Goal: Task Accomplishment & Management: Manage account settings

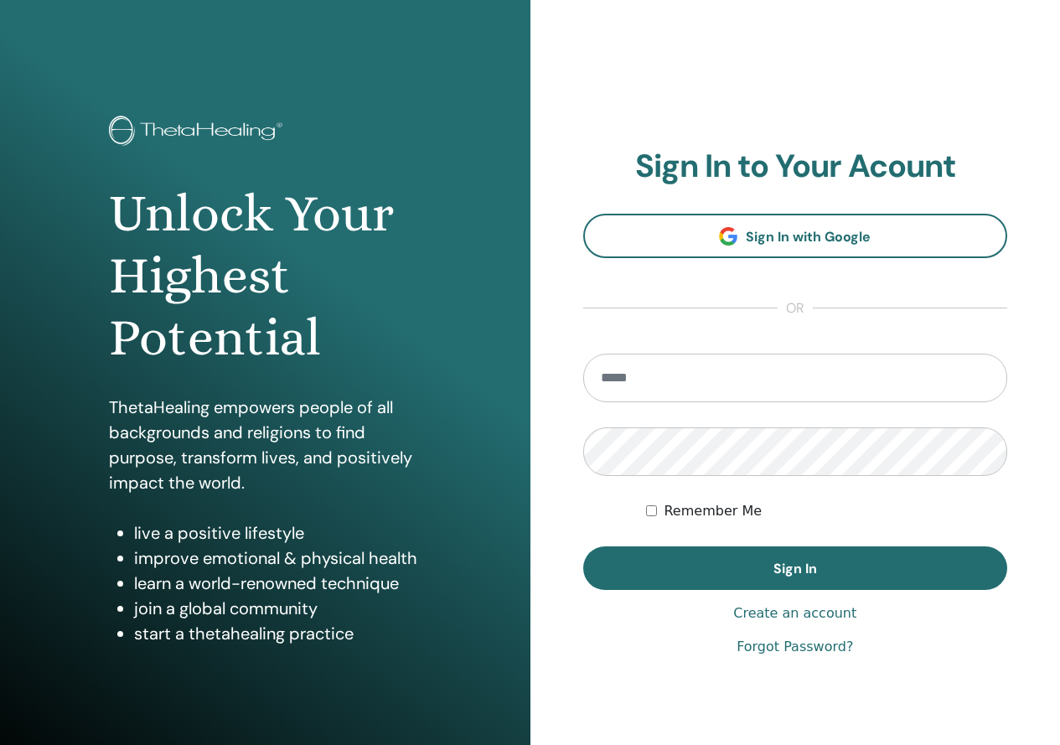
click at [627, 368] on input "email" at bounding box center [795, 378] width 425 height 49
type input "**********"
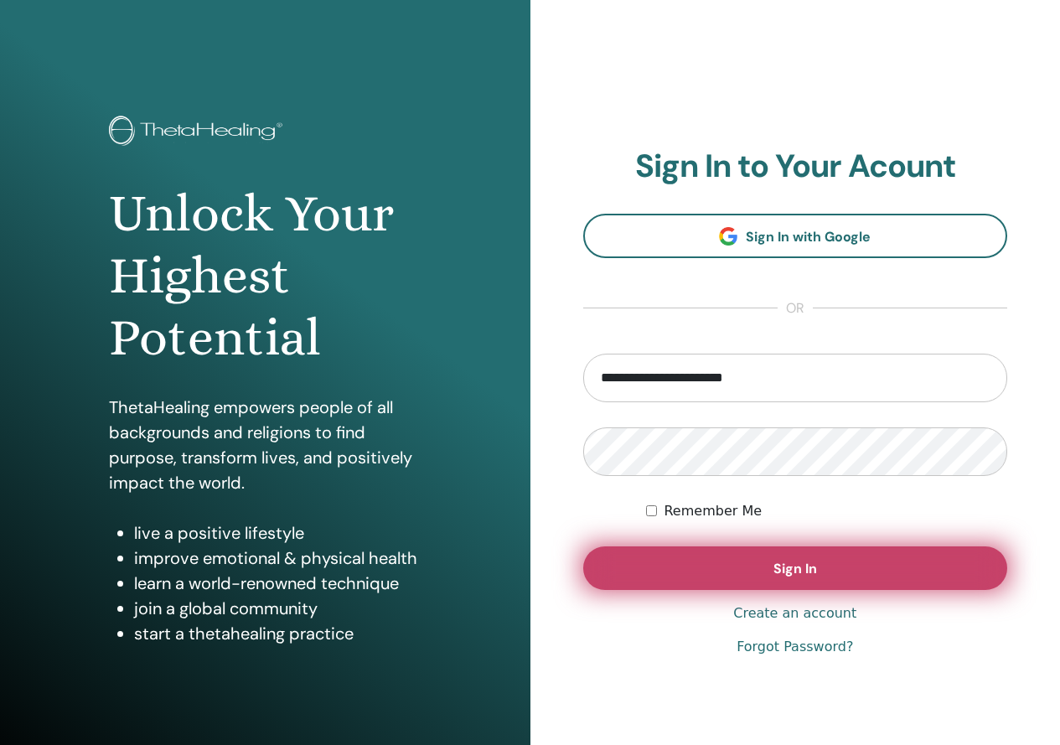
click at [844, 573] on button "Sign In" at bounding box center [795, 568] width 425 height 44
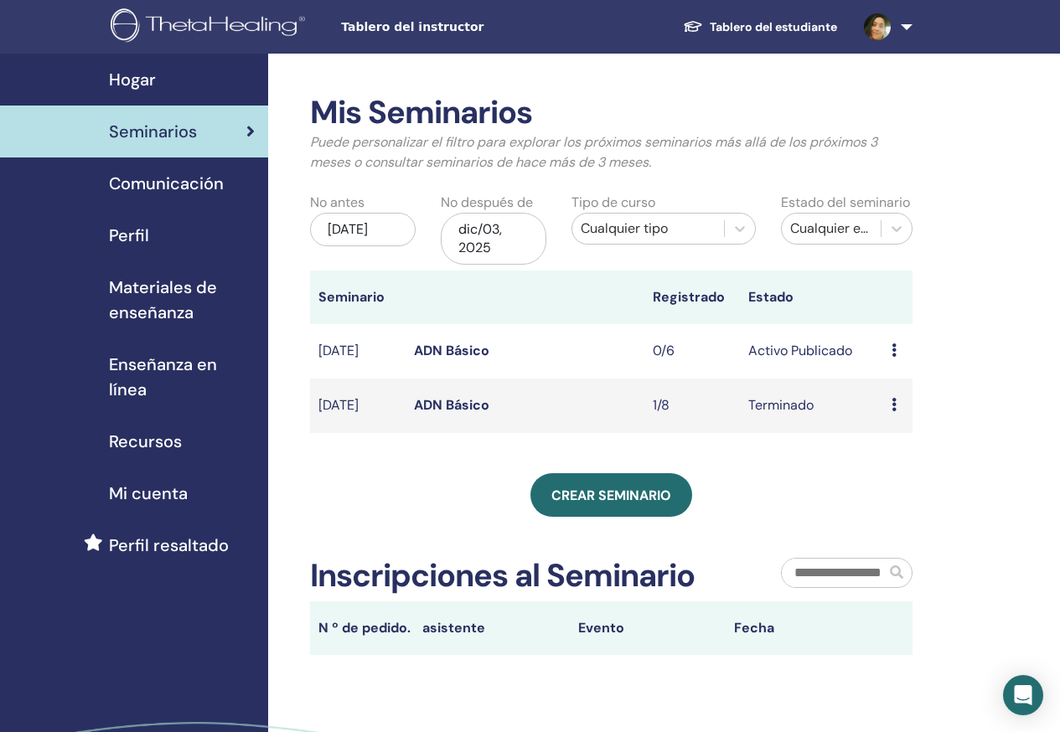
click at [191, 200] on link "Comunicación" at bounding box center [134, 183] width 268 height 52
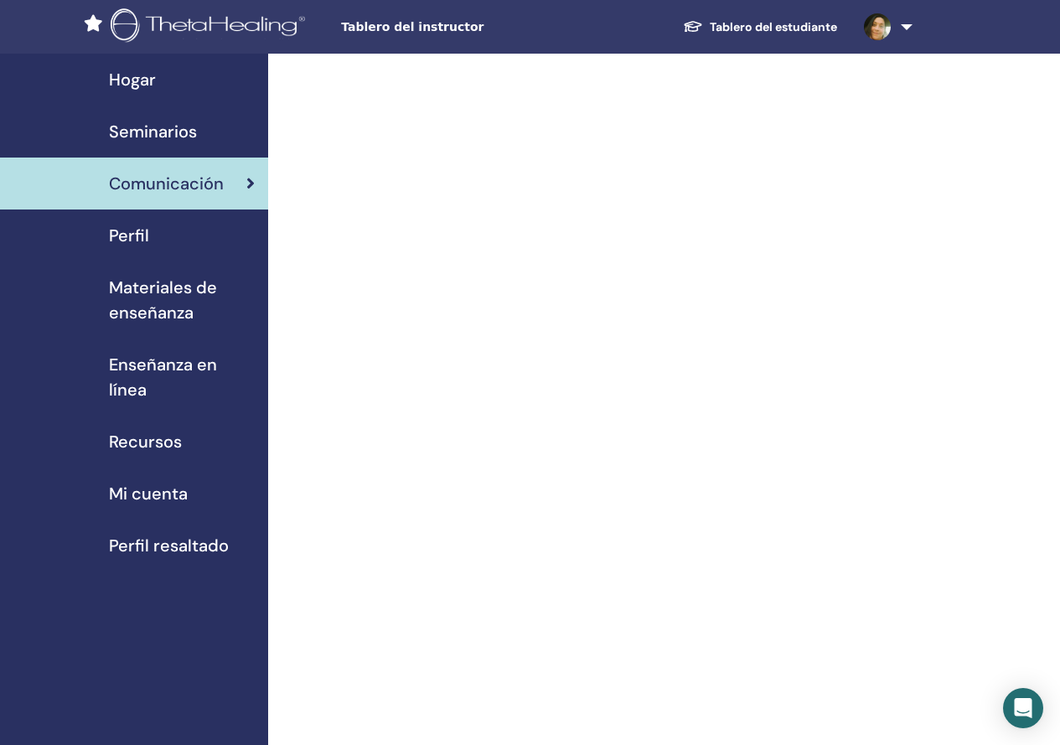
click at [115, 229] on span "Perfil" at bounding box center [129, 235] width 40 height 25
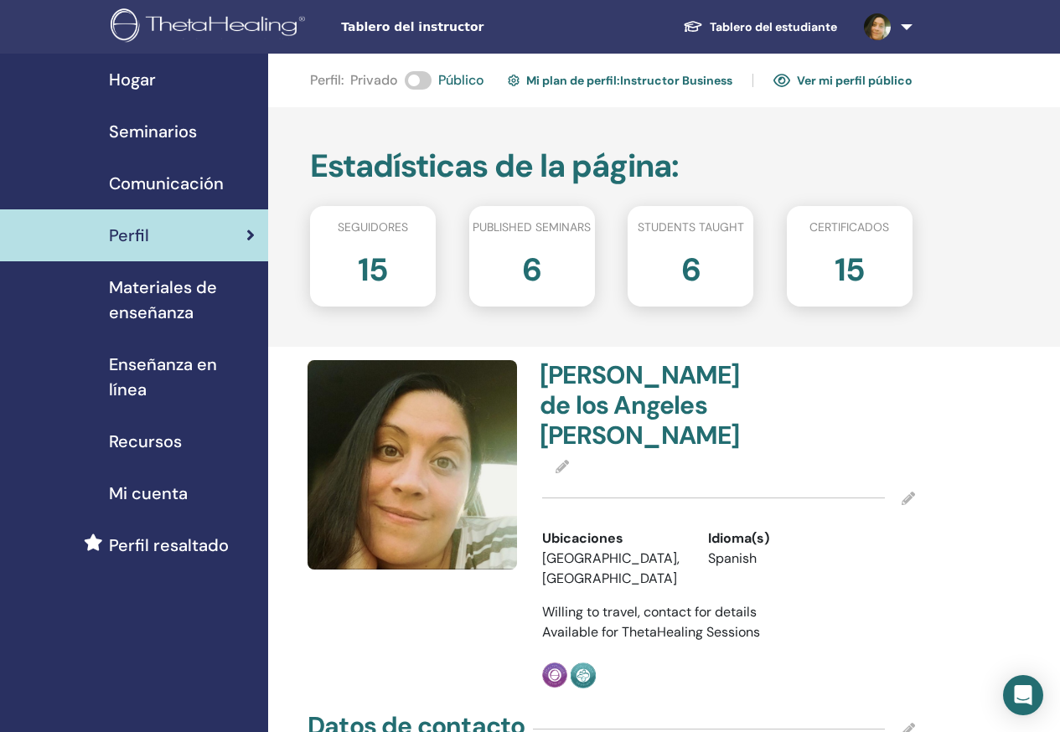
click at [551, 86] on link "Mi plan de perfil : Instructor Business" at bounding box center [620, 80] width 225 height 27
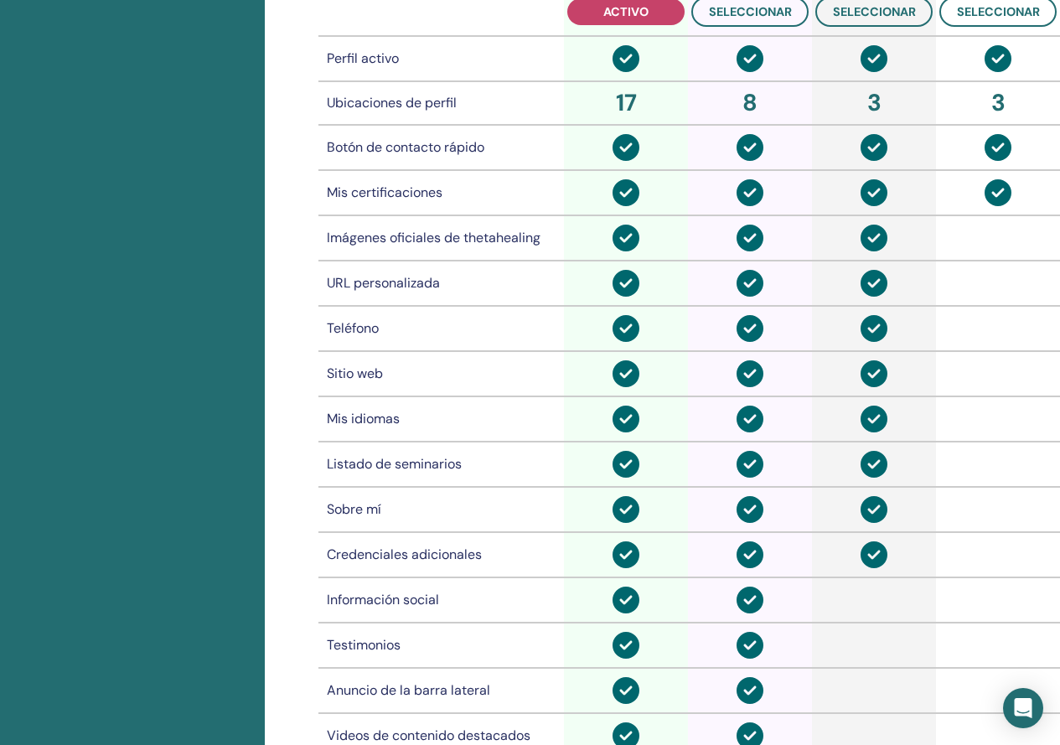
scroll to position [1042, 0]
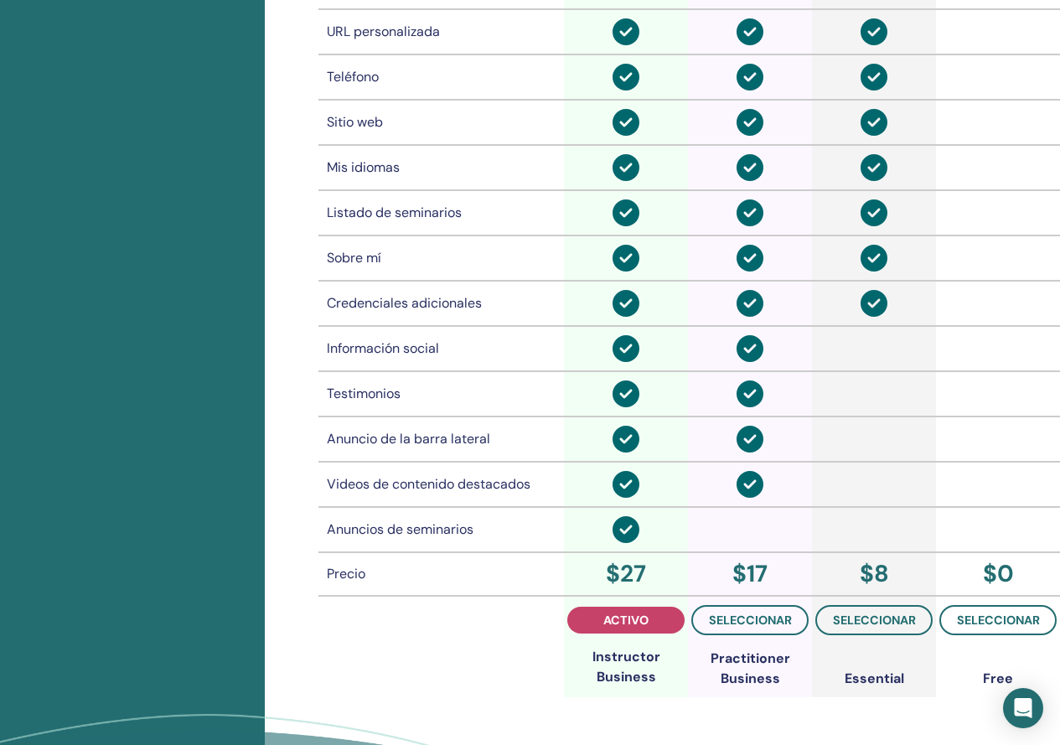
click at [451, 697] on th at bounding box center [441, 646] width 246 height 101
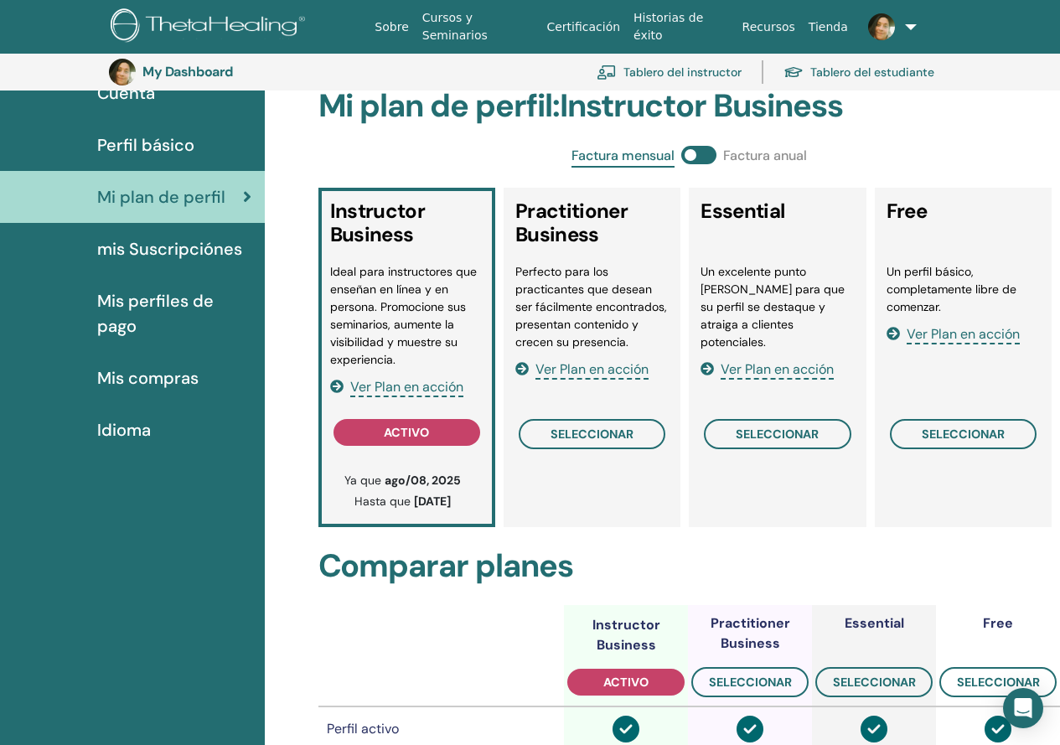
scroll to position [0, 0]
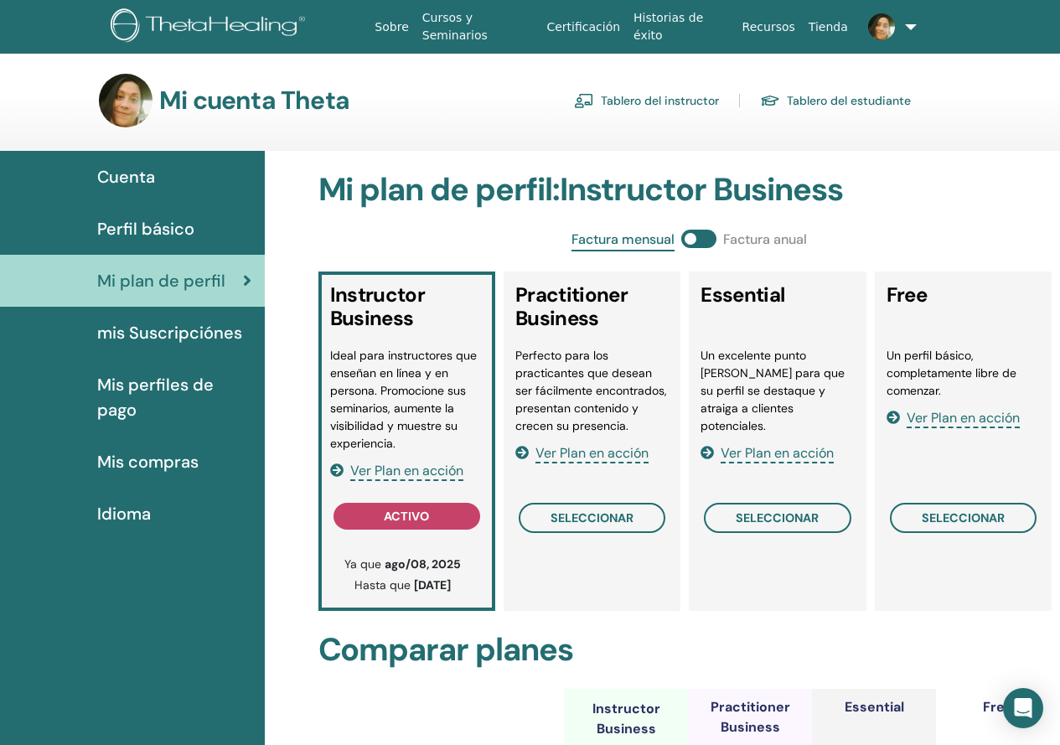
click at [150, 471] on span "Mis compras" at bounding box center [147, 461] width 101 height 25
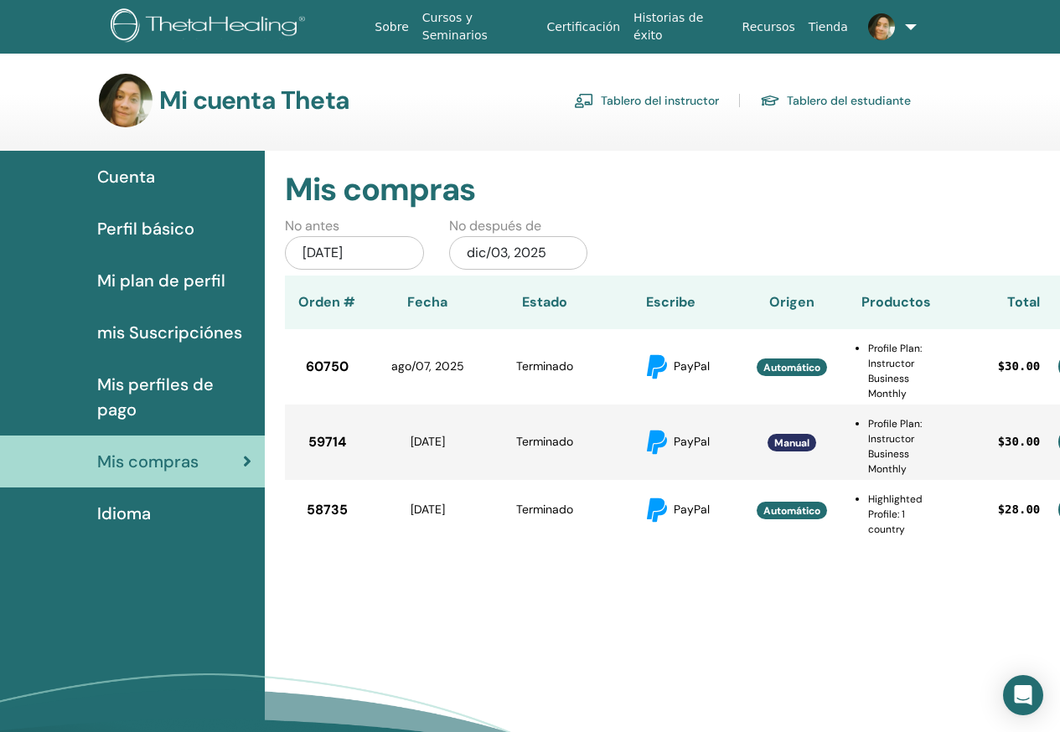
click at [423, 635] on div "Mis compras No antes jun/03, 2025 No después de dic/03, 2025 Orden # Fecha Esta…" at bounding box center [662, 496] width 795 height 690
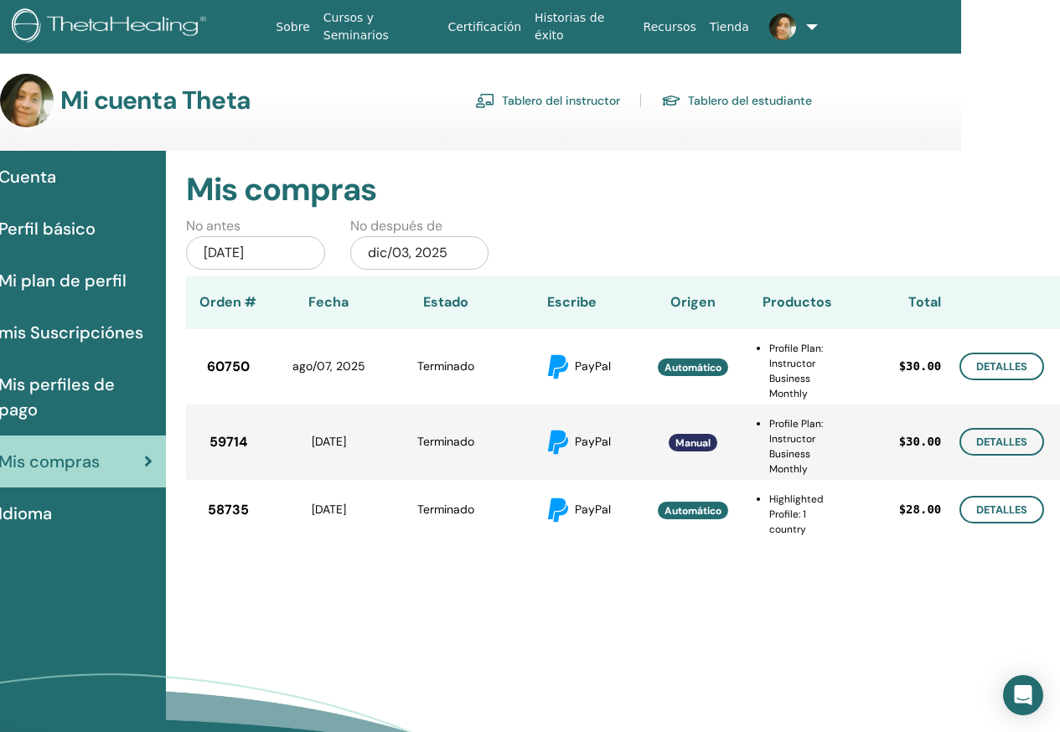
click at [595, 99] on link "Tablero del instructor" at bounding box center [547, 100] width 145 height 27
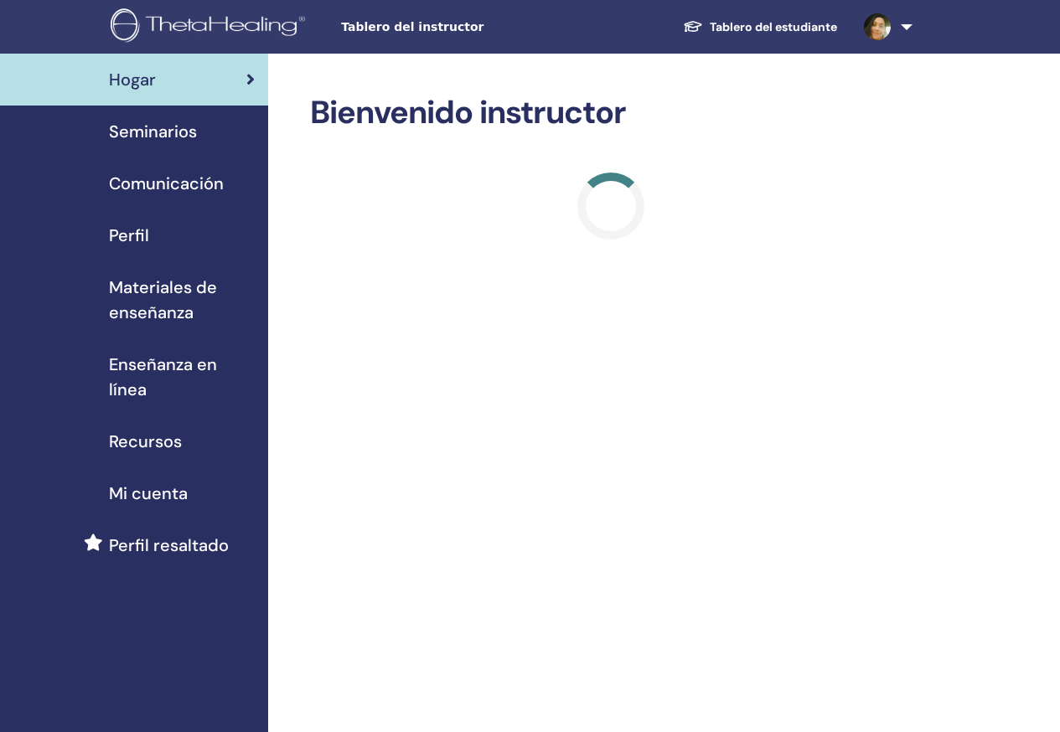
click at [104, 227] on div "Perfil" at bounding box center [133, 235] width 241 height 25
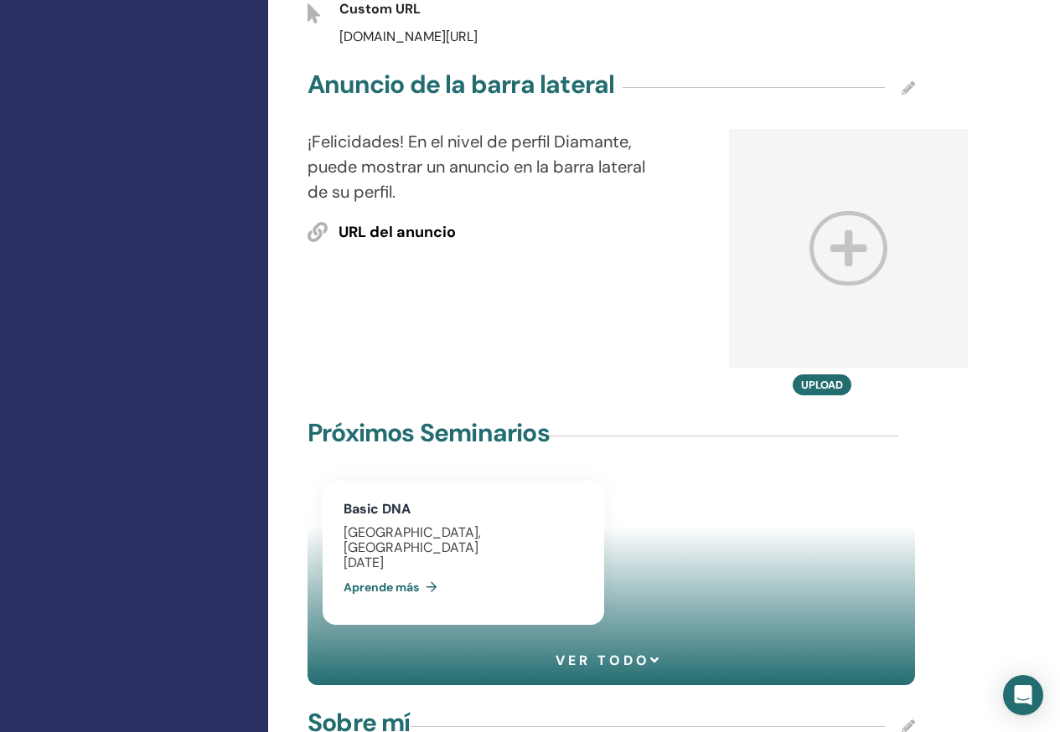
scroll to position [1173, 0]
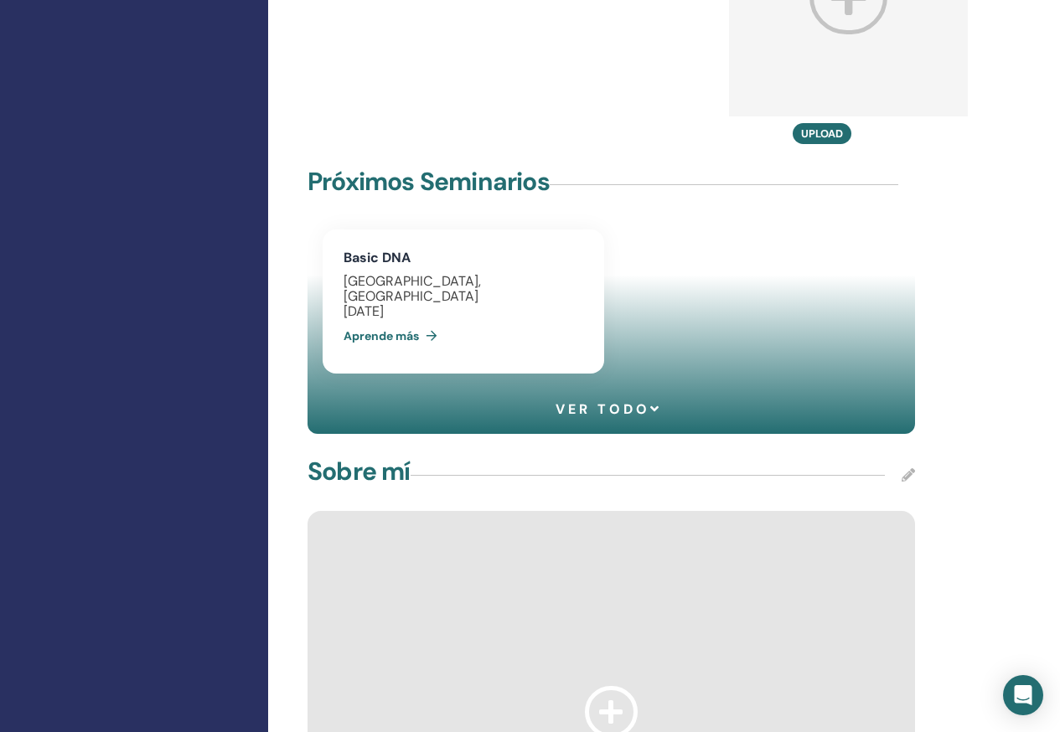
click at [596, 686] on icon at bounding box center [612, 711] width 54 height 51
click at [908, 468] on icon at bounding box center [907, 474] width 13 height 13
click at [663, 454] on div "Sobre mí Ahorrar Cancelar" at bounding box center [610, 475] width 607 height 42
click at [905, 456] on span "Ahorrar" at bounding box center [887, 465] width 51 height 18
click at [585, 511] on div at bounding box center [610, 712] width 607 height 402
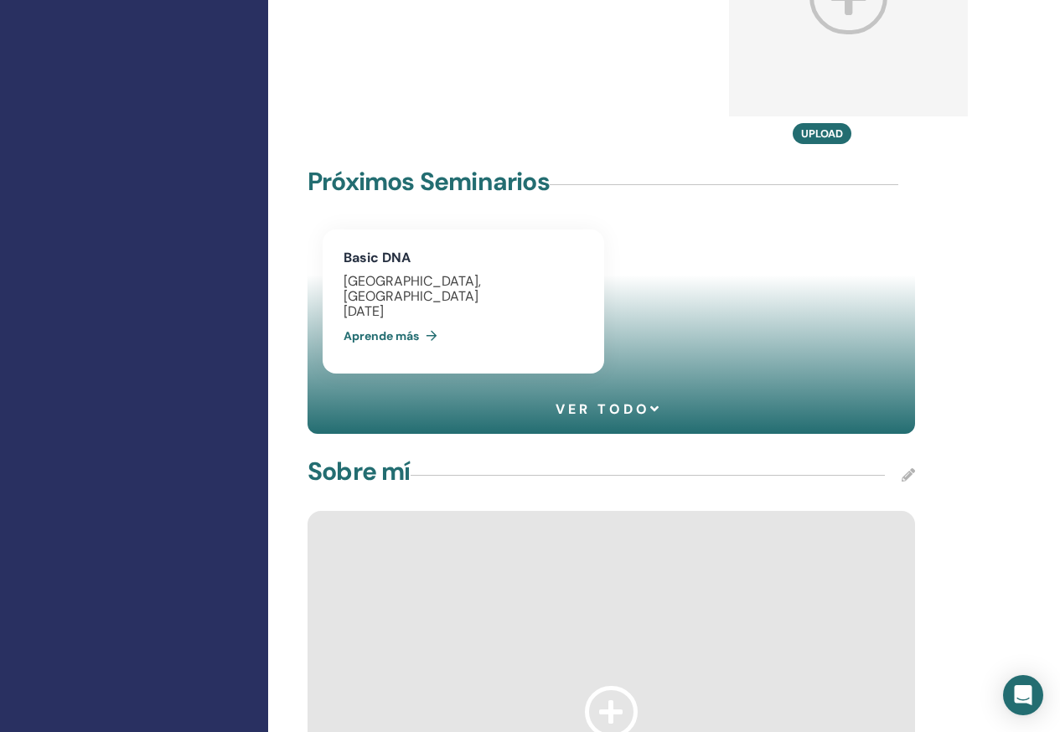
drag, startPoint x: 695, startPoint y: 315, endPoint x: 575, endPoint y: 292, distance: 122.7
click at [691, 511] on div at bounding box center [610, 712] width 607 height 402
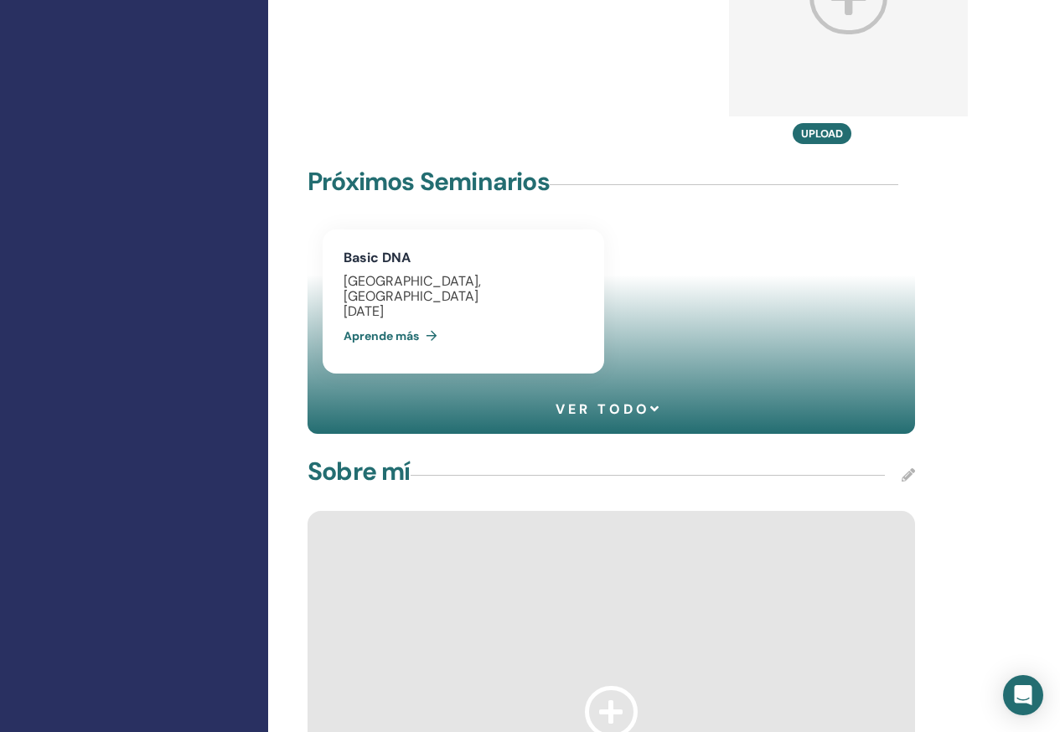
click at [577, 511] on div at bounding box center [610, 712] width 607 height 402
drag, startPoint x: 574, startPoint y: 266, endPoint x: 512, endPoint y: 157, distance: 126.0
click at [521, 511] on div at bounding box center [610, 712] width 607 height 402
click at [434, 454] on div "Sobre mí" at bounding box center [610, 475] width 607 height 42
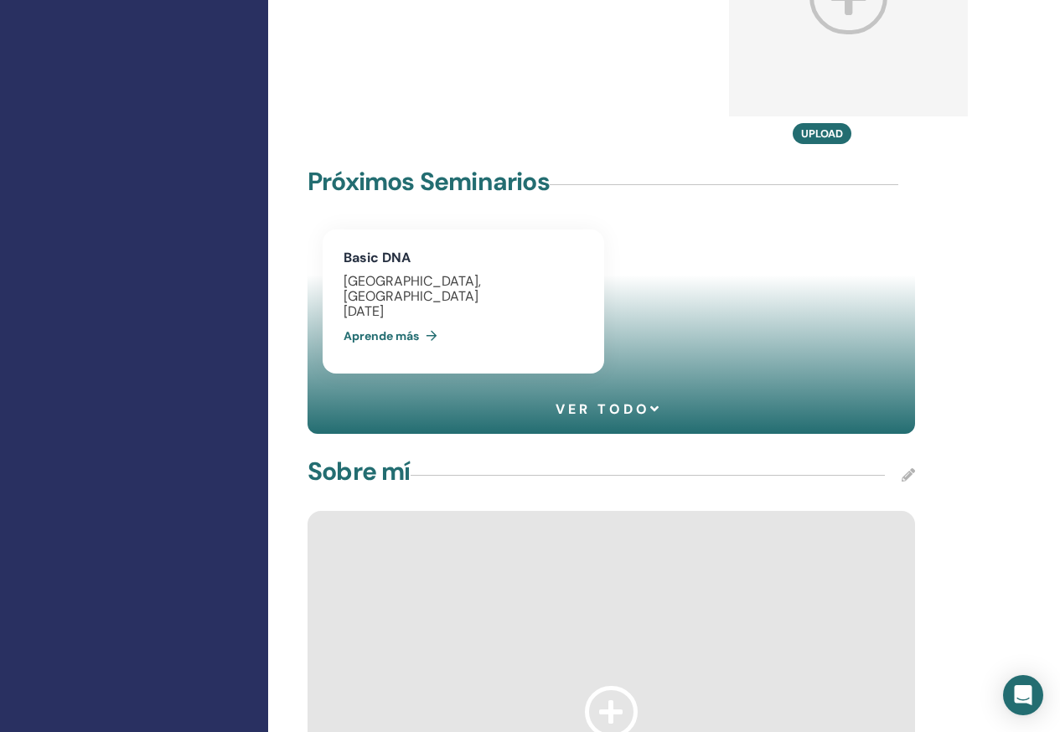
drag, startPoint x: 430, startPoint y: 53, endPoint x: 852, endPoint y: 395, distance: 543.2
click at [852, 511] on div at bounding box center [610, 712] width 607 height 402
click at [906, 468] on icon at bounding box center [907, 474] width 13 height 13
click at [882, 456] on span "Ahorrar" at bounding box center [887, 465] width 51 height 18
click at [390, 525] on div "Sobre mí Breve biografía Biografía larga" at bounding box center [610, 730] width 627 height 553
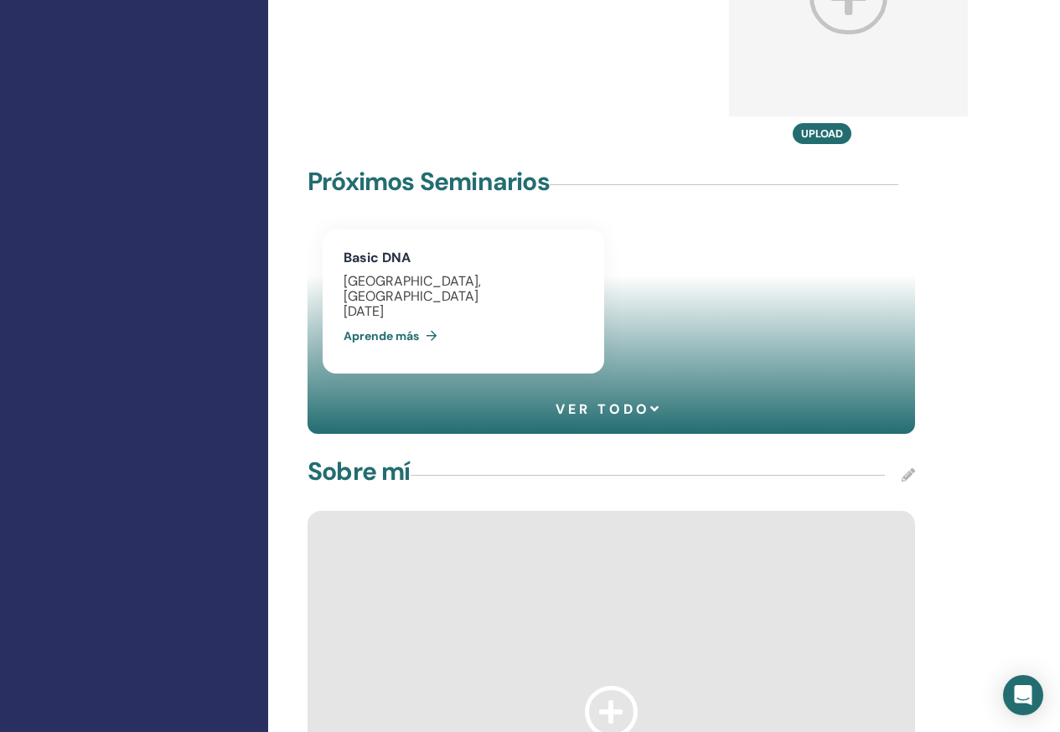
click at [388, 601] on div "Perfil : Privado Público Mi plan de perfil : Instructor Business Ver mi perfil …" at bounding box center [611, 409] width 602 height 3031
click at [388, 587] on div "Perfil : Privado Público Mi plan de perfil : Instructor Business Ver mi perfil …" at bounding box center [611, 409] width 602 height 3031
drag, startPoint x: 389, startPoint y: 579, endPoint x: 585, endPoint y: 575, distance: 196.1
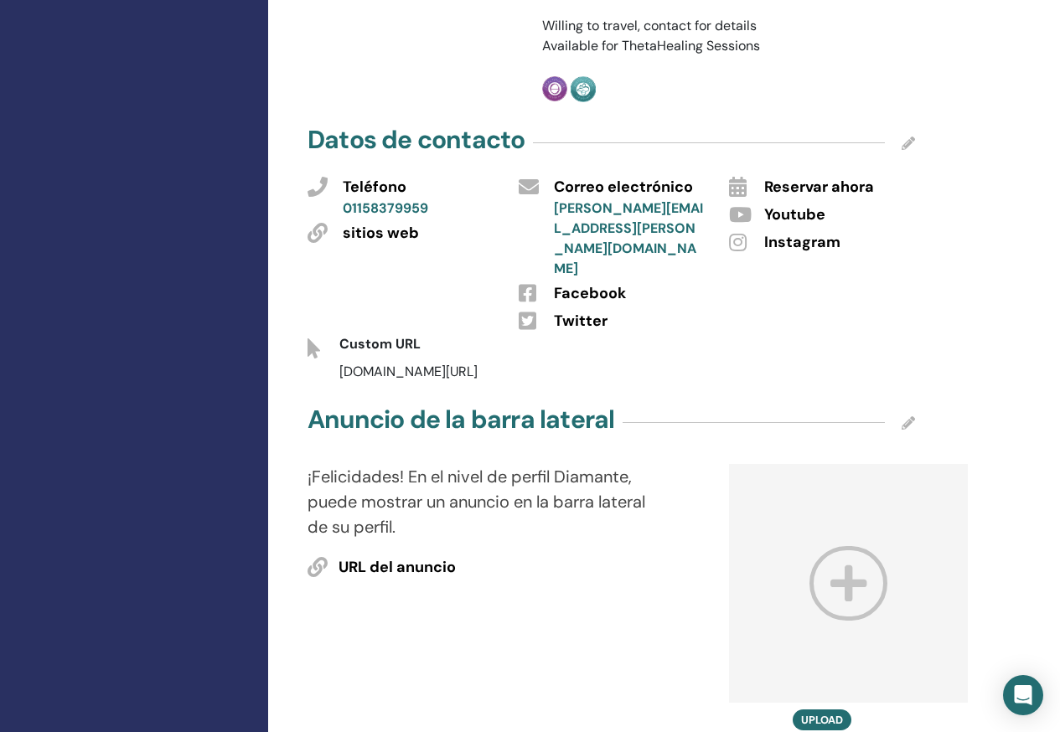
scroll to position [838, 0]
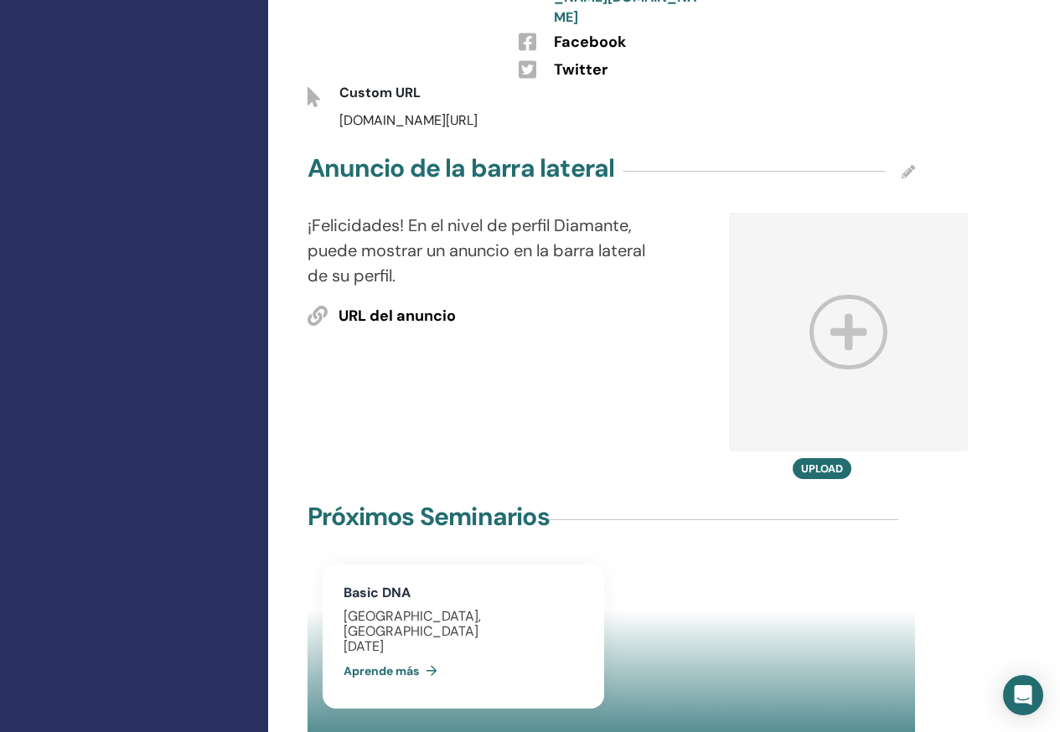
drag, startPoint x: 366, startPoint y: 379, endPoint x: 374, endPoint y: 379, distance: 8.4
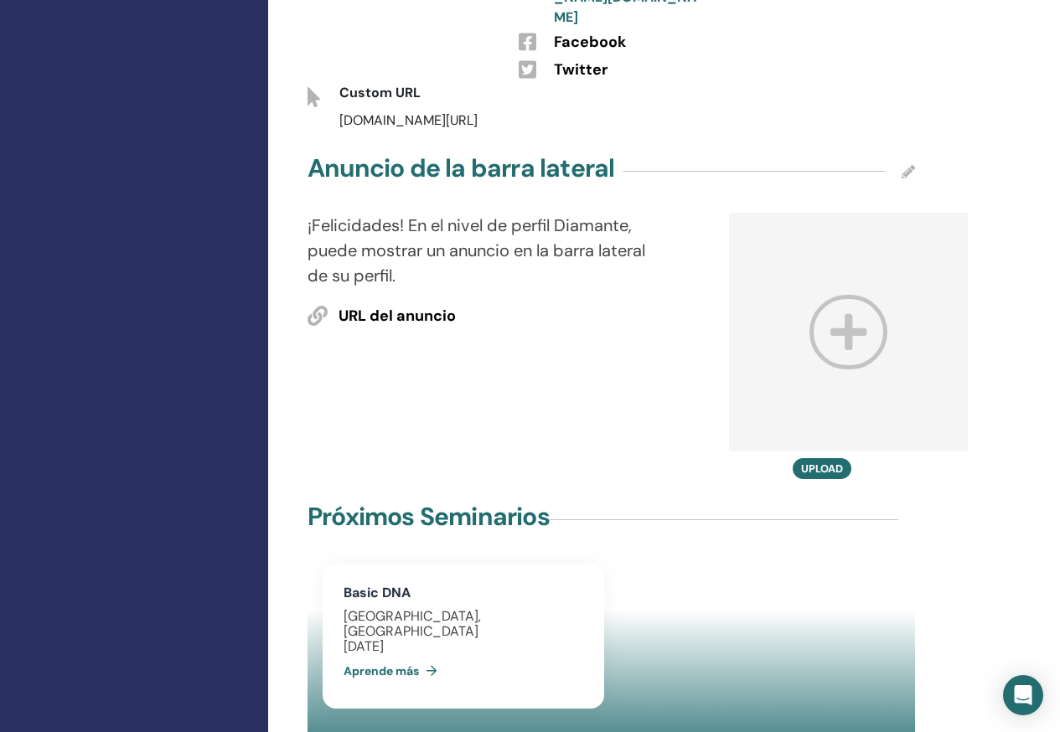
scroll to position [1340, 0]
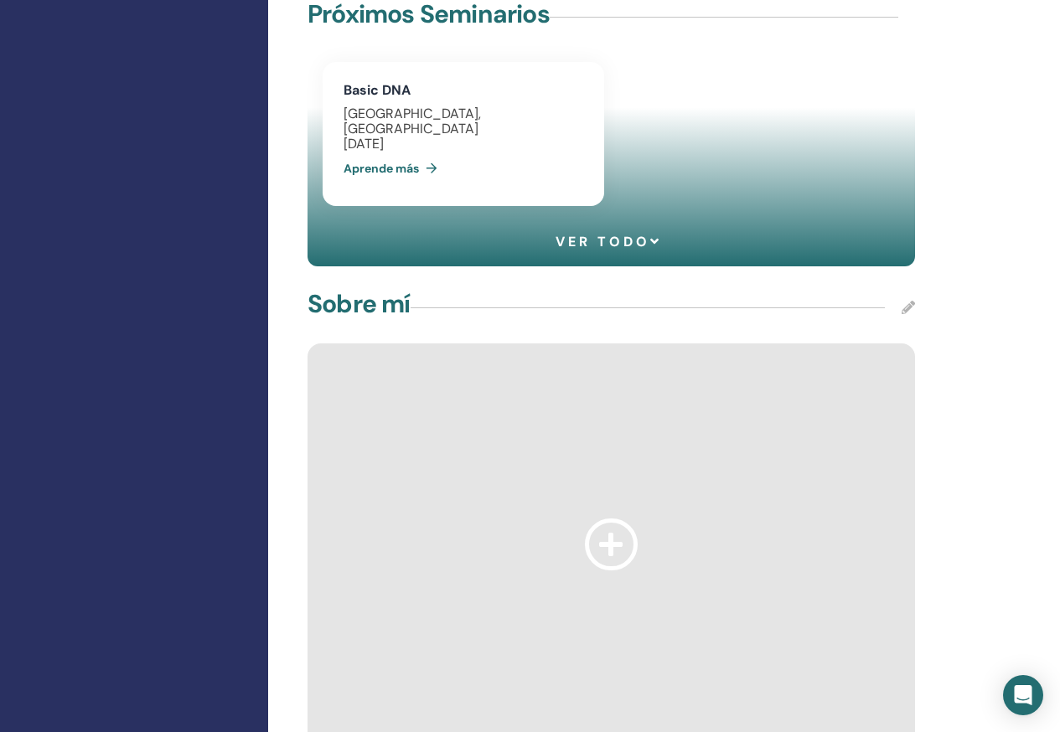
drag, startPoint x: 410, startPoint y: 325, endPoint x: 399, endPoint y: 307, distance: 21.4
click at [410, 337] on div at bounding box center [611, 551] width 632 height 429
click at [399, 343] on div at bounding box center [610, 544] width 607 height 402
click at [390, 418] on div "Perfil : Privado Público Mi plan de perfil : Instructor Business Ver mi perfil …" at bounding box center [611, 242] width 602 height 3031
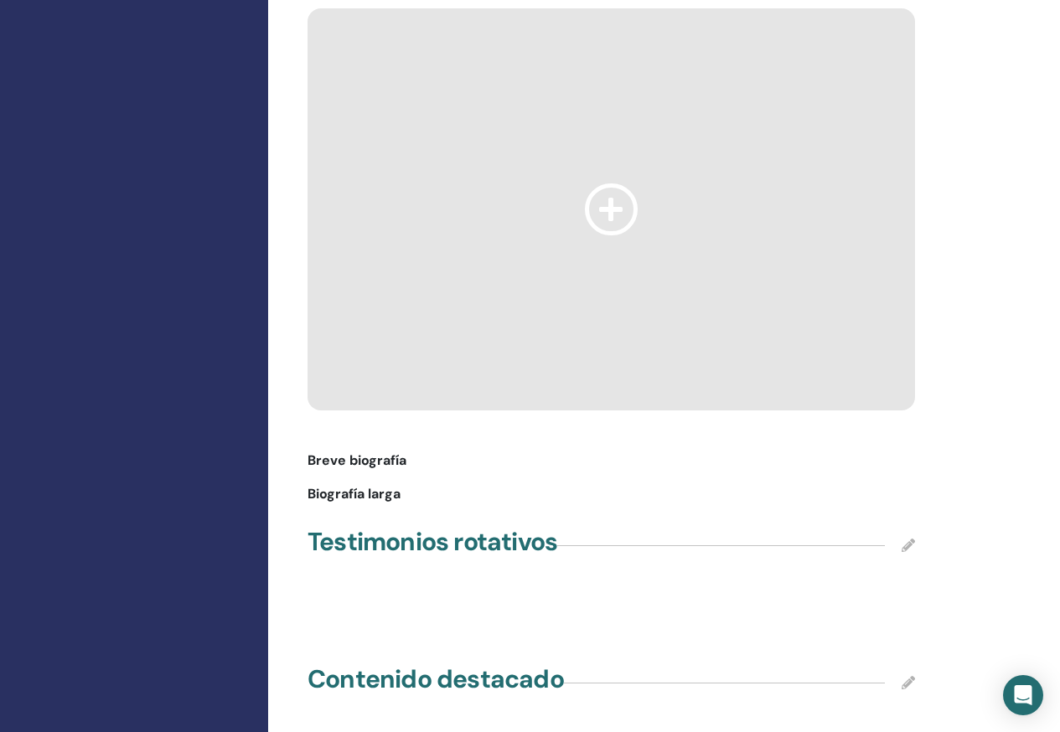
scroll to position [1424, 0]
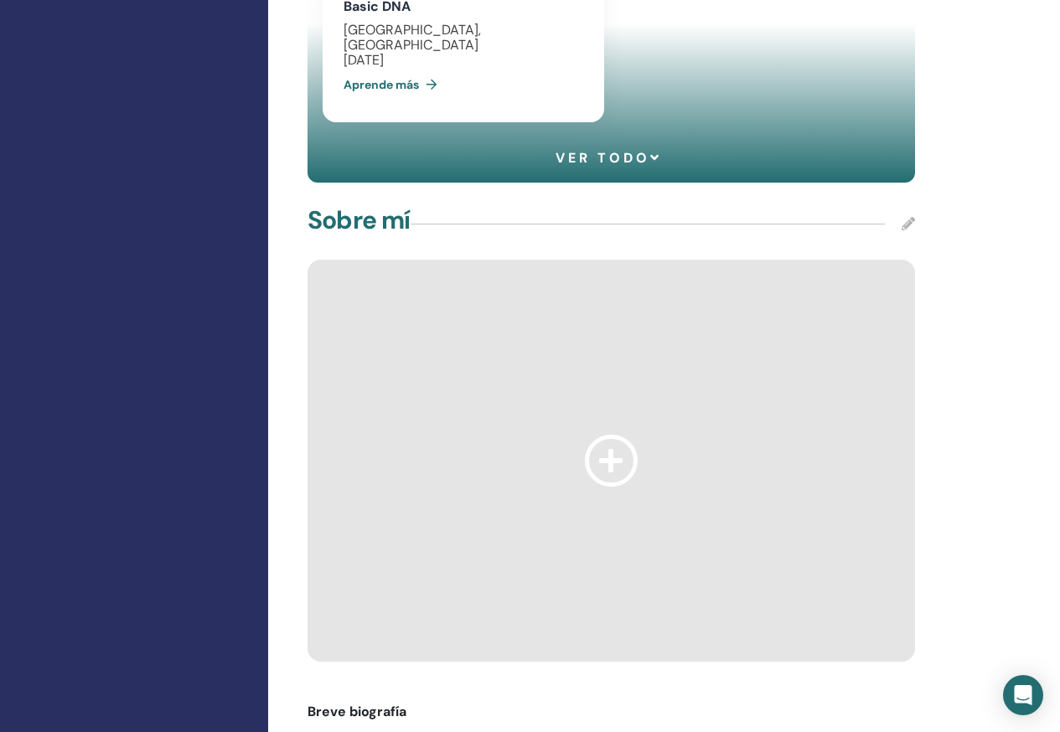
drag, startPoint x: 359, startPoint y: 324, endPoint x: 399, endPoint y: 328, distance: 39.5
click at [362, 731] on span "Biografía larga" at bounding box center [353, 746] width 93 height 20
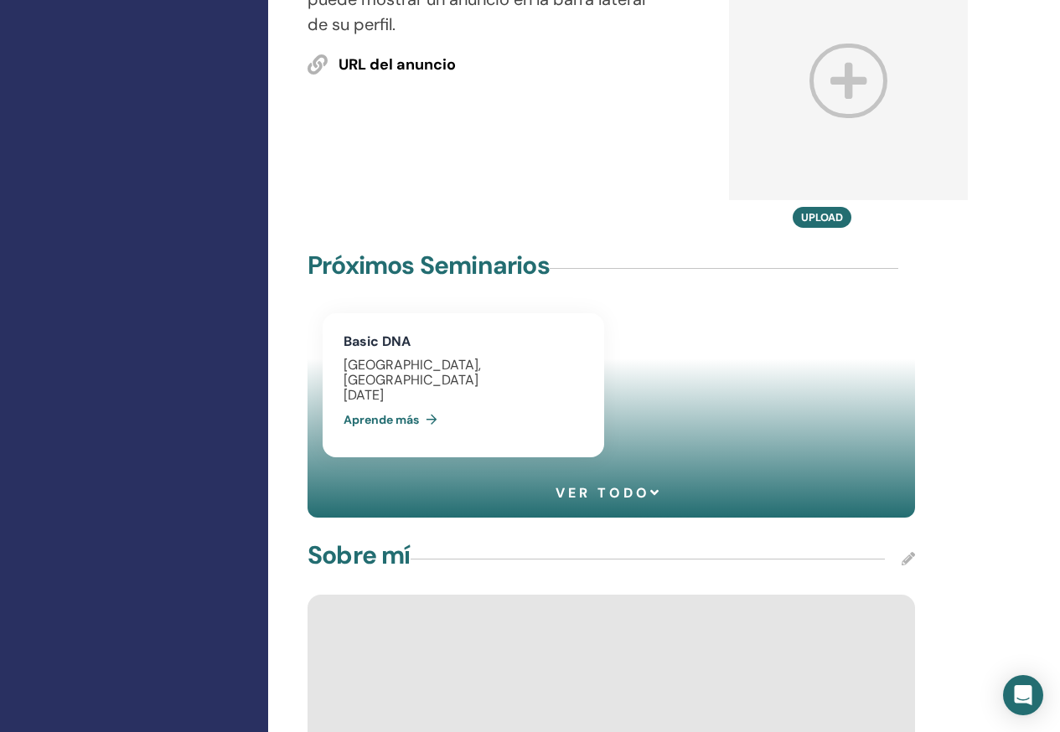
scroll to position [1005, 0]
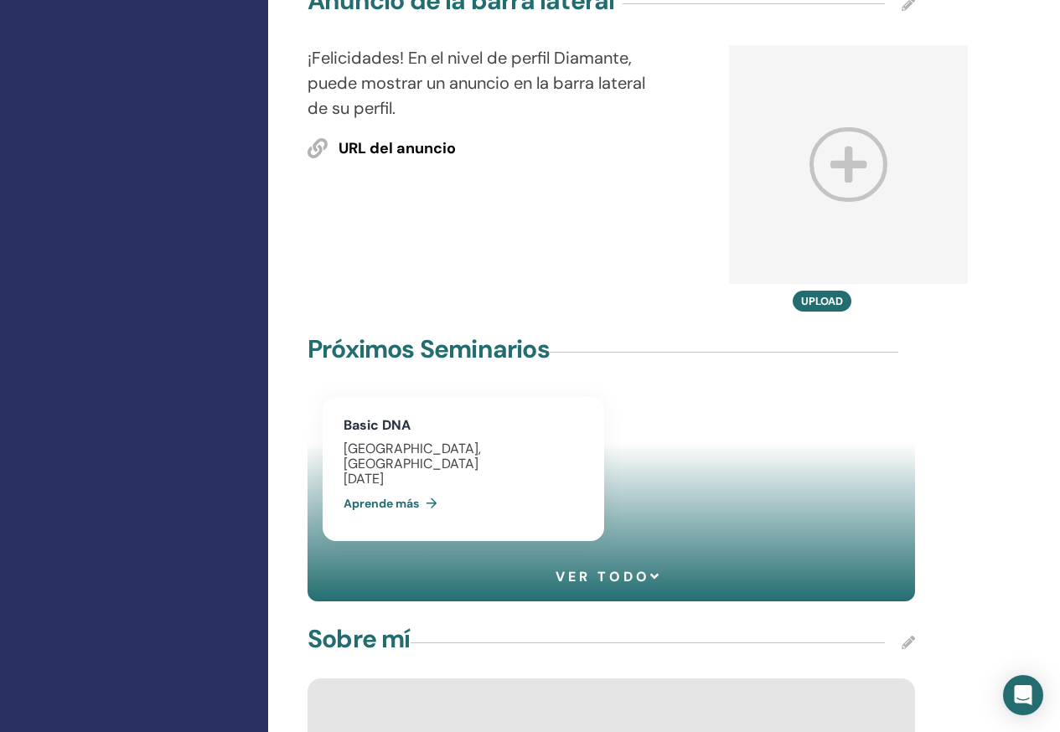
drag, startPoint x: 562, startPoint y: 573, endPoint x: 610, endPoint y: 492, distance: 94.2
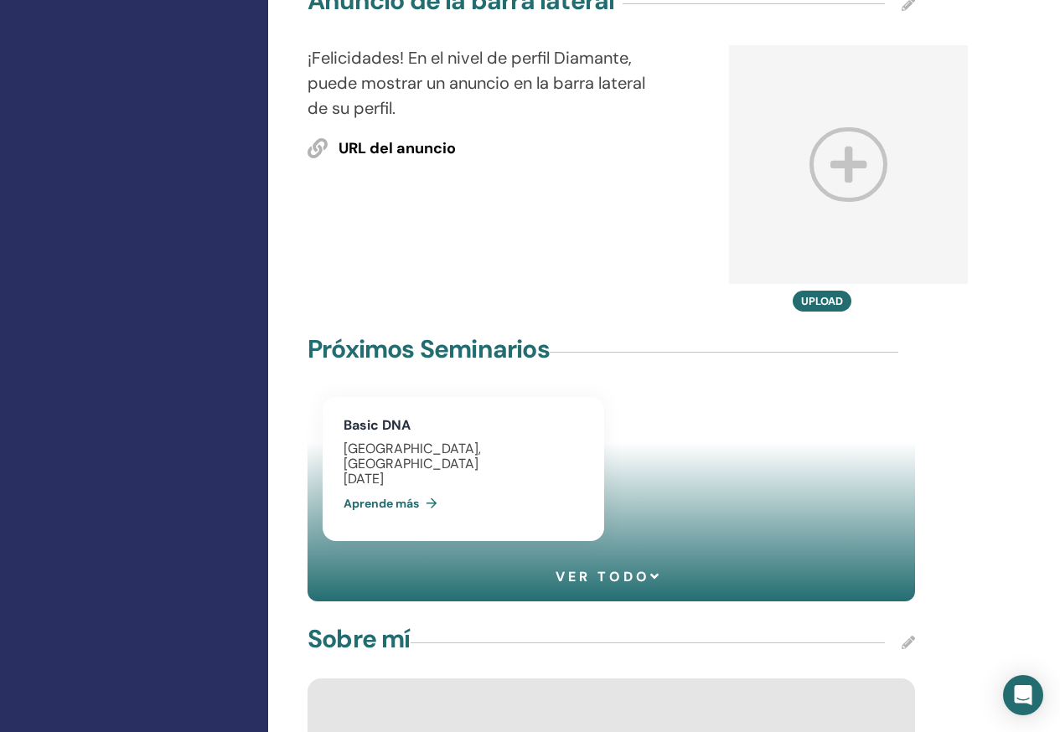
drag, startPoint x: 615, startPoint y: 466, endPoint x: 580, endPoint y: 340, distance: 130.5
drag, startPoint x: 638, startPoint y: 429, endPoint x: 503, endPoint y: 374, distance: 145.4
drag, startPoint x: 503, startPoint y: 374, endPoint x: 477, endPoint y: 358, distance: 31.6
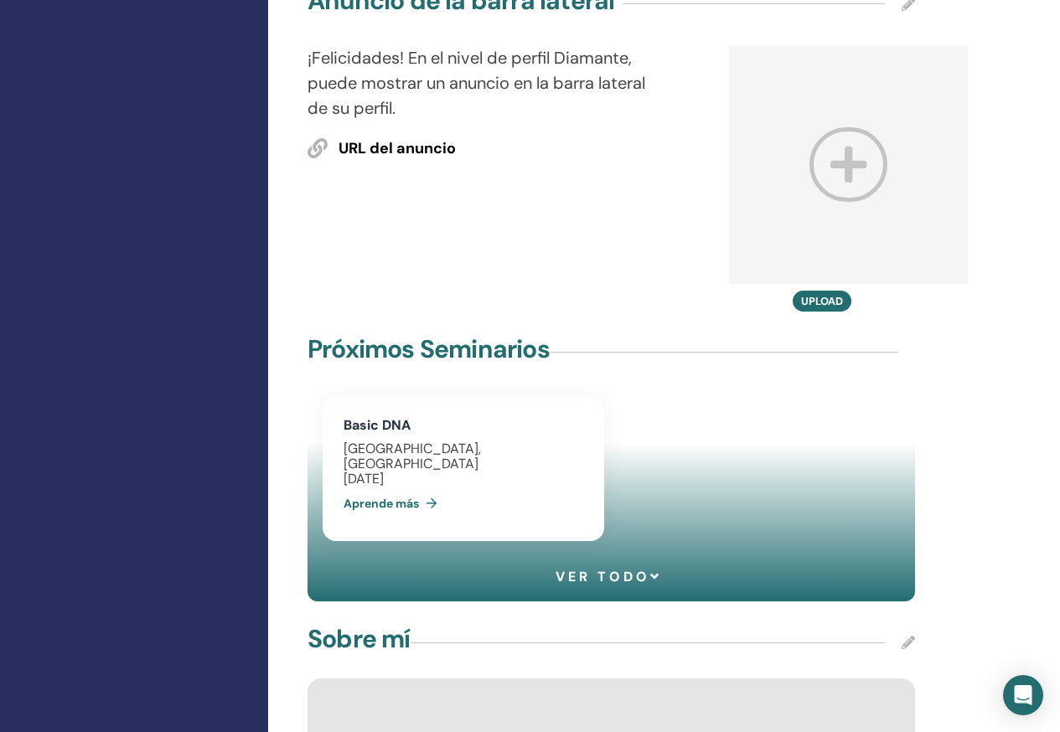
drag, startPoint x: 539, startPoint y: 577, endPoint x: 533, endPoint y: 512, distance: 65.7
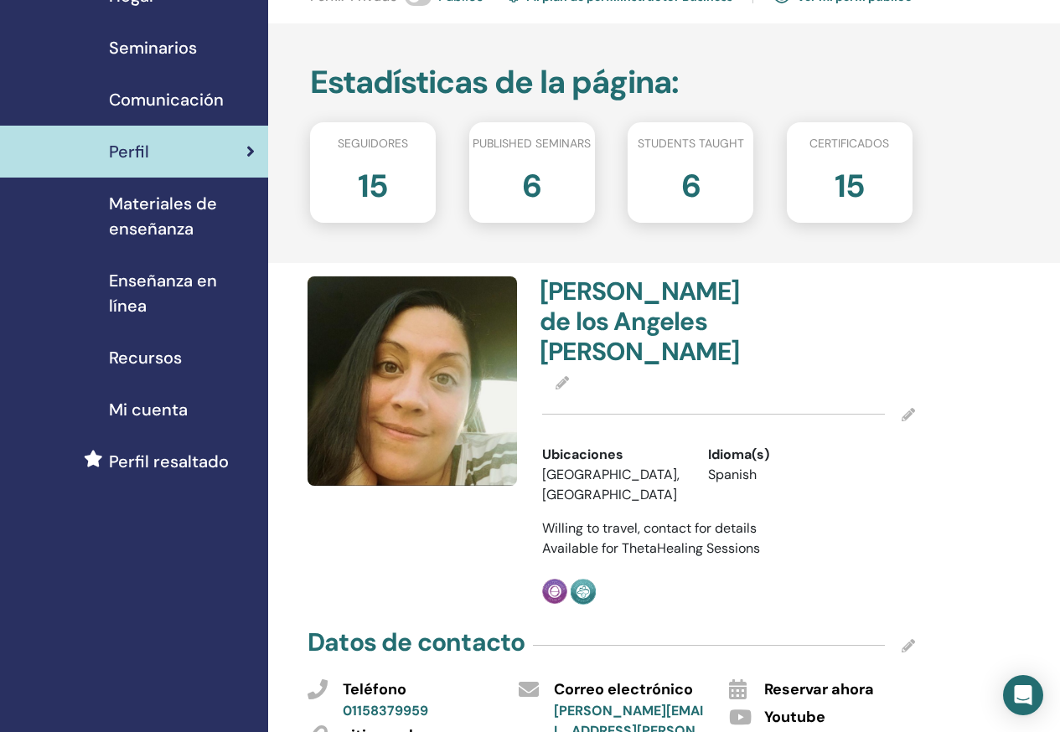
scroll to position [0, 0]
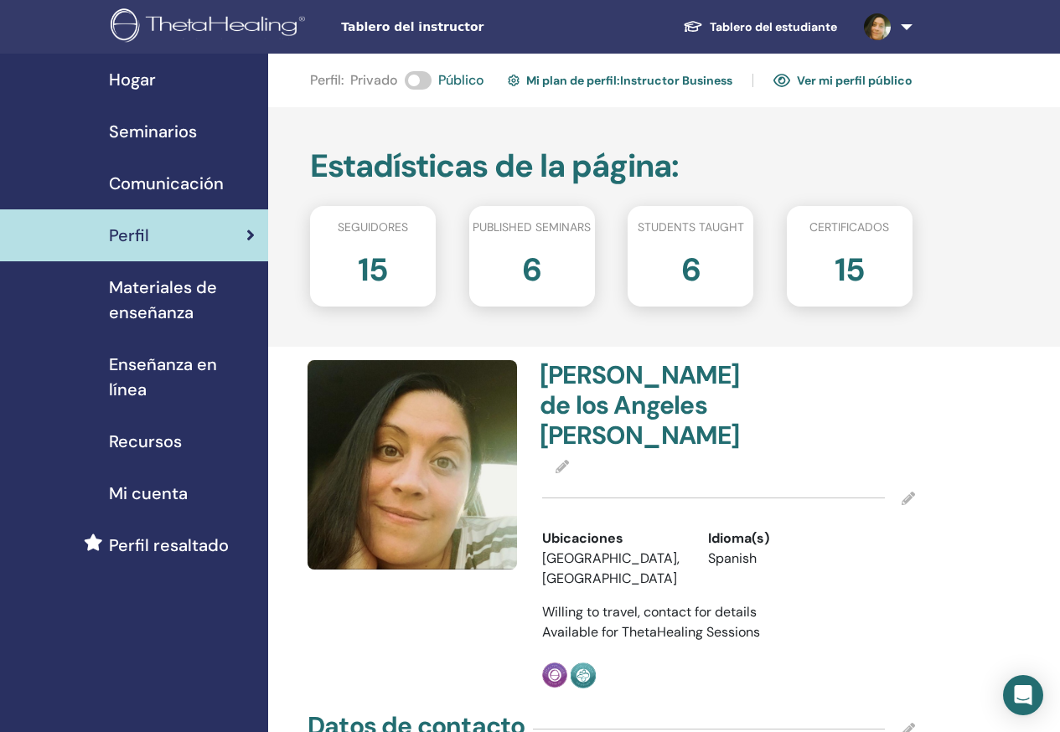
click at [191, 238] on div "Perfil" at bounding box center [133, 235] width 241 height 25
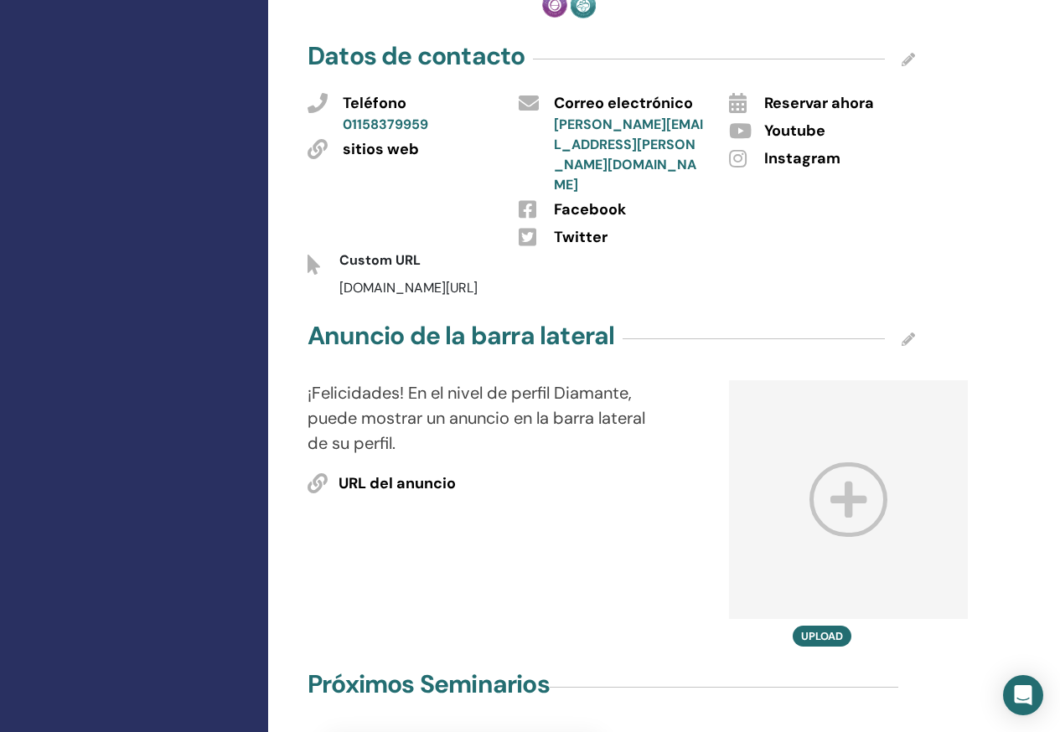
scroll to position [1005, 0]
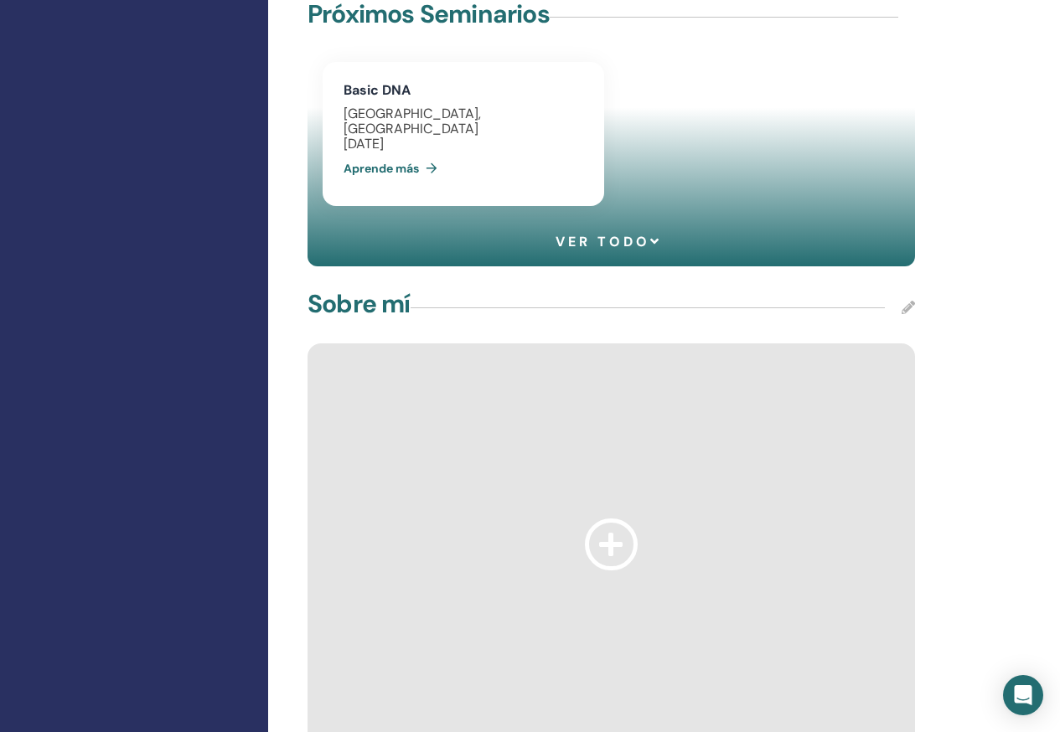
scroll to position [1424, 0]
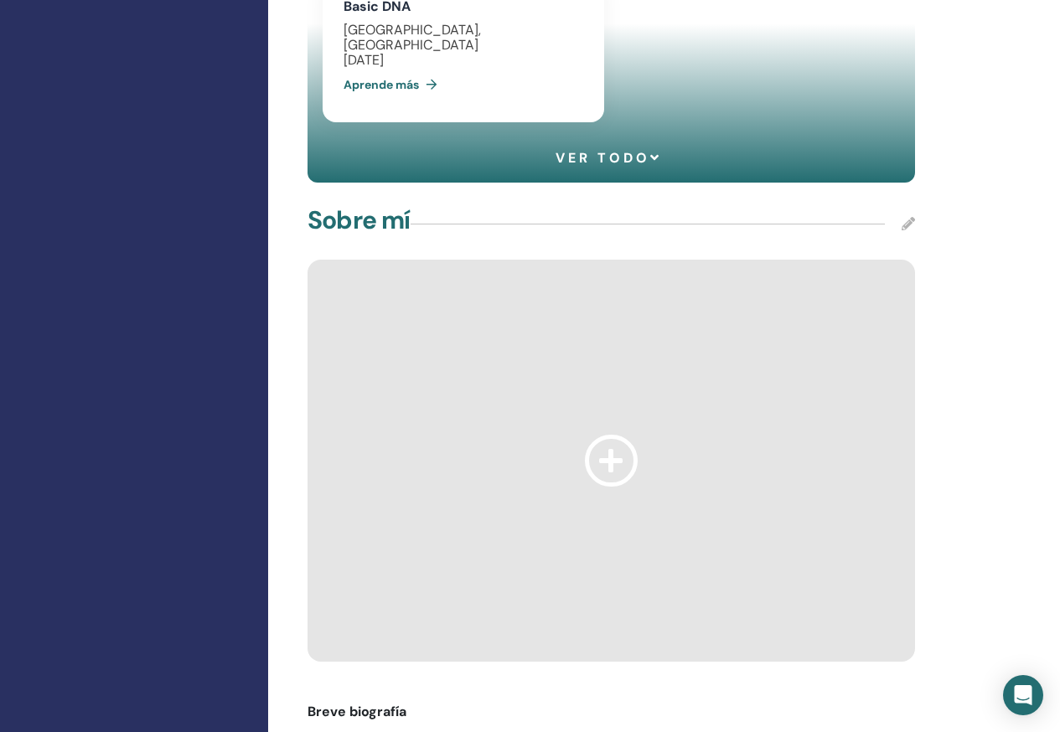
drag, startPoint x: 675, startPoint y: 528, endPoint x: 900, endPoint y: 524, distance: 224.5
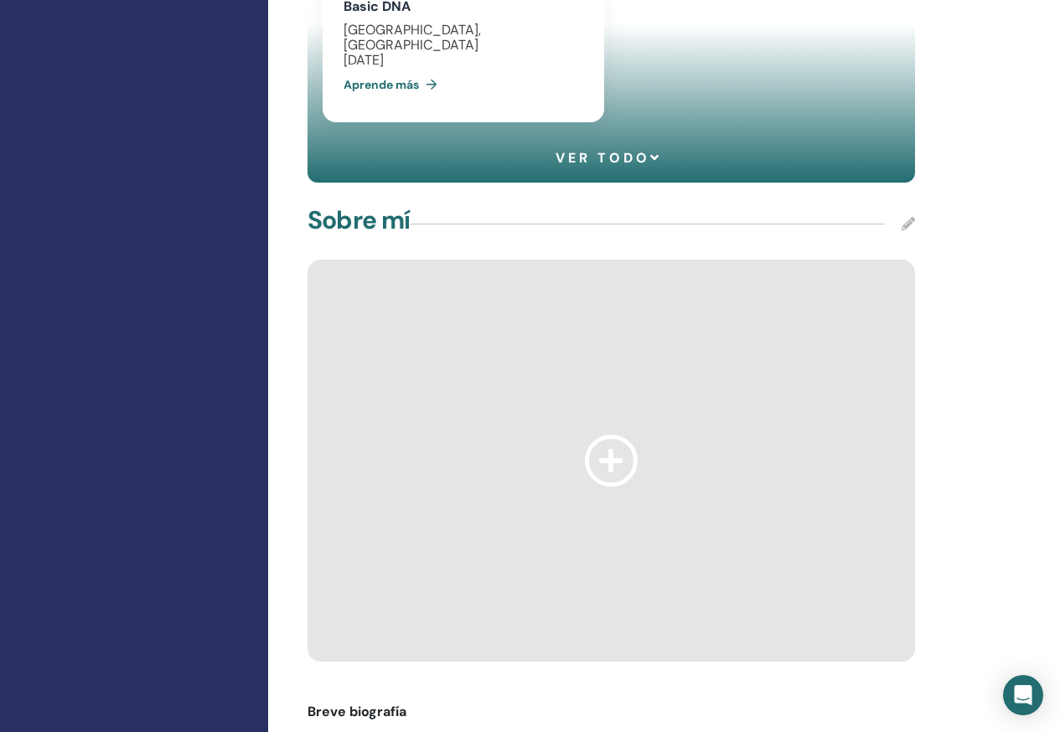
drag, startPoint x: 859, startPoint y: 530, endPoint x: 910, endPoint y: 530, distance: 51.1
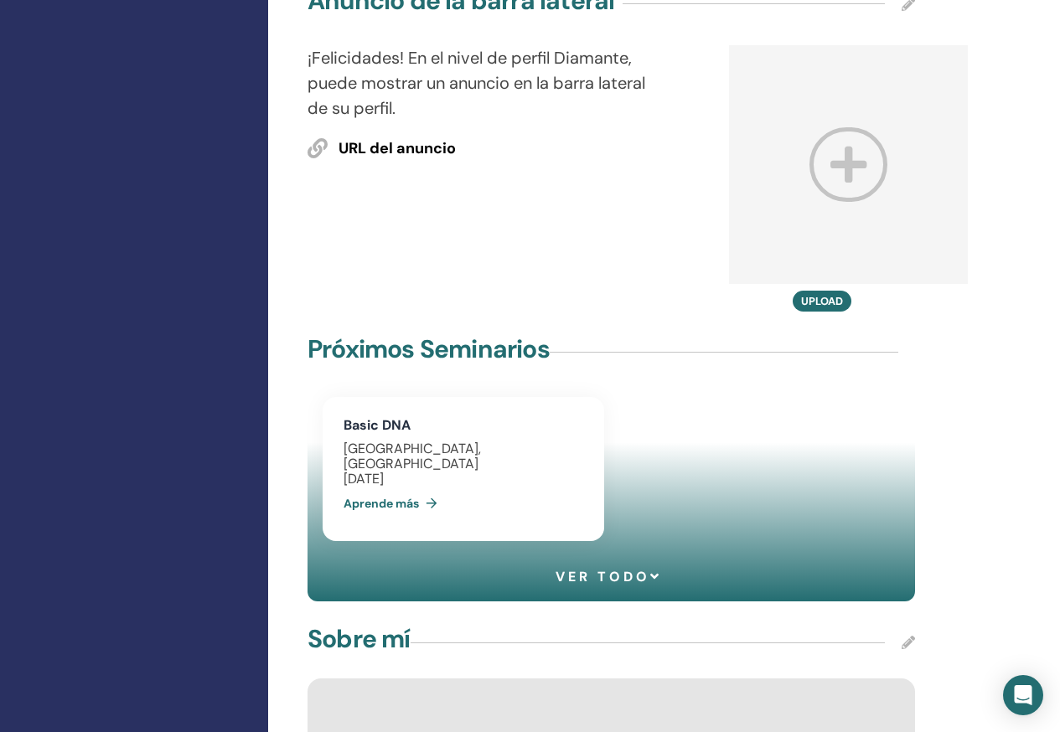
scroll to position [754, 0]
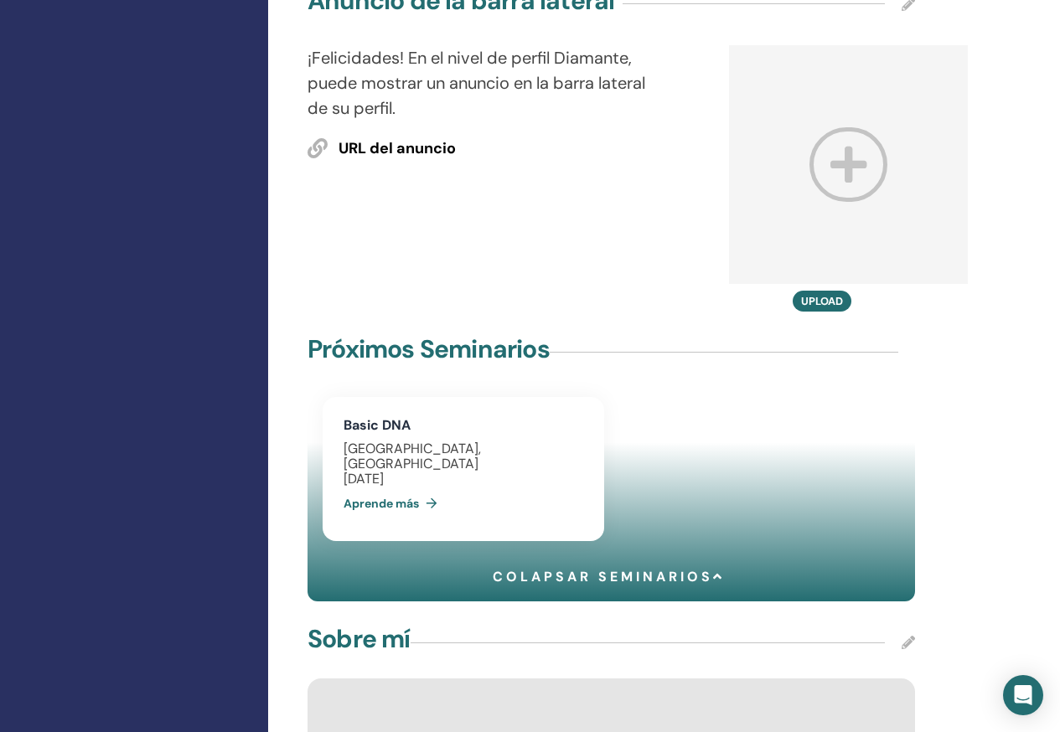
drag, startPoint x: 728, startPoint y: 384, endPoint x: 579, endPoint y: 475, distance: 174.8
drag, startPoint x: 425, startPoint y: 235, endPoint x: 412, endPoint y: 221, distance: 19.0
click at [420, 622] on div "Sobre mí" at bounding box center [610, 643] width 607 height 42
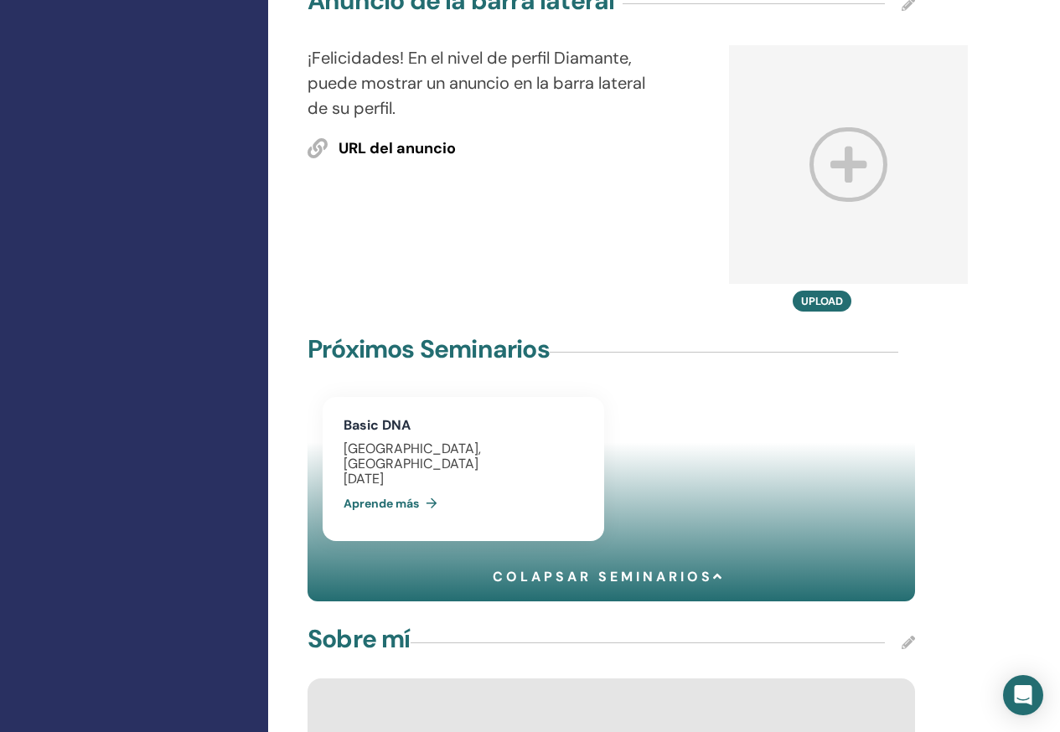
click at [412, 643] on div at bounding box center [647, 643] width 474 height 1
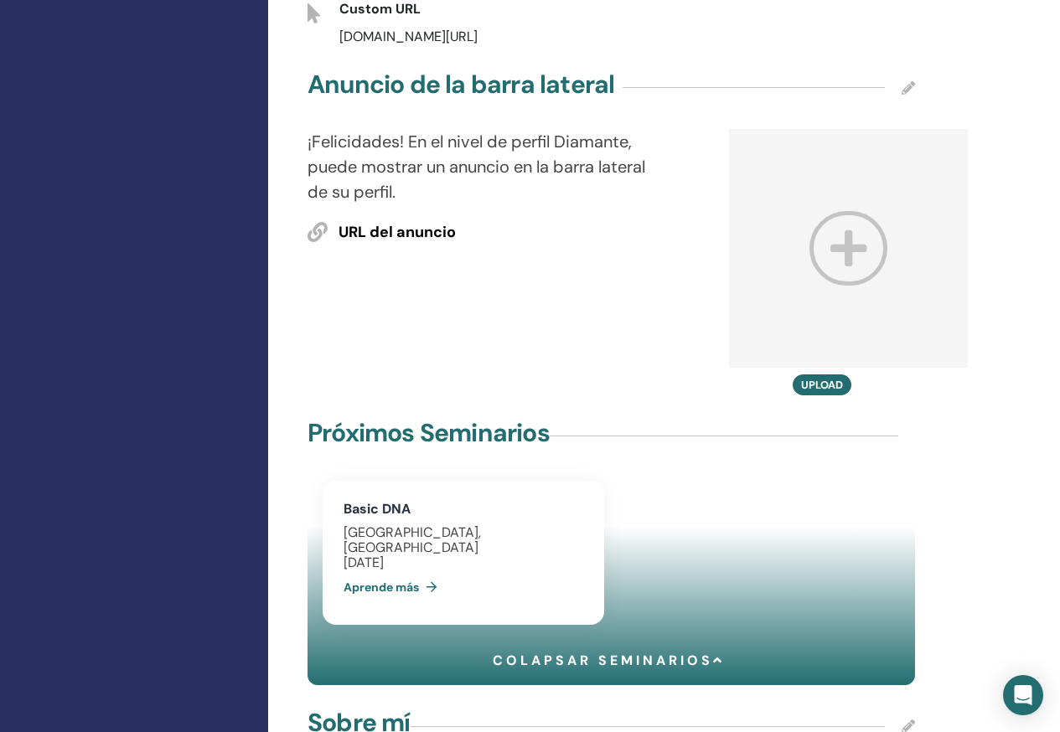
click at [910, 720] on icon at bounding box center [907, 726] width 13 height 13
click at [901, 728] on span "Cancelar" at bounding box center [890, 737] width 56 height 18
click at [904, 720] on icon at bounding box center [907, 726] width 13 height 13
click at [854, 705] on div "Ahorrar Cancelar" at bounding box center [884, 726] width 60 height 42
click at [865, 707] on span "Ahorrar" at bounding box center [887, 716] width 51 height 18
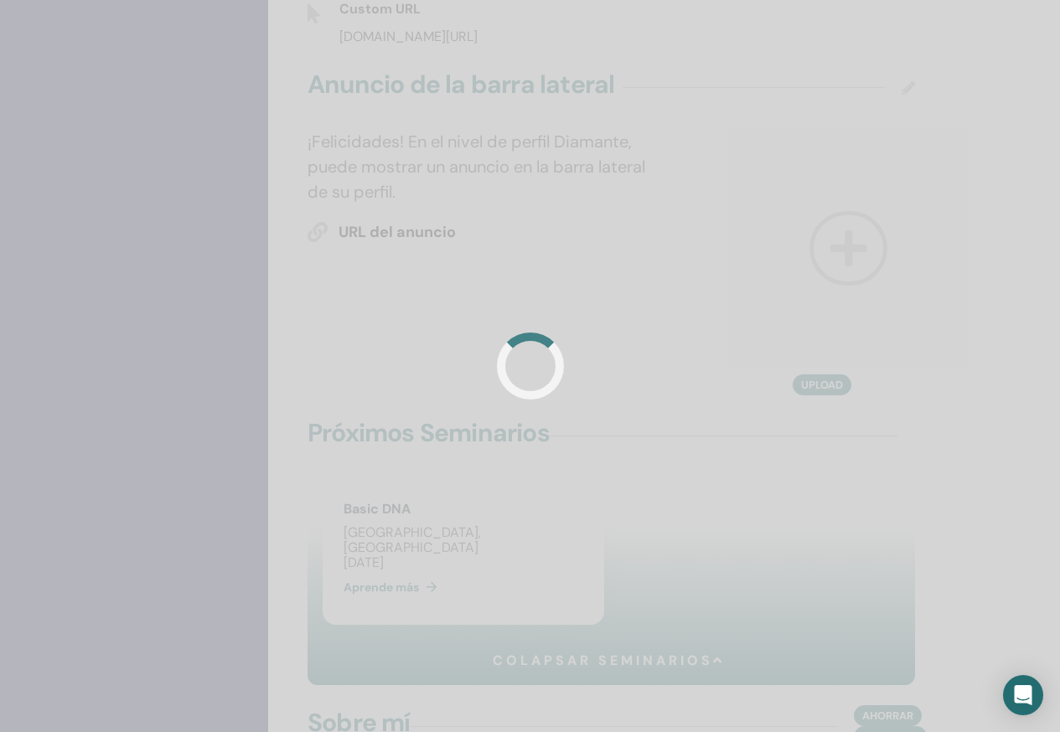
click at [601, 547] on div at bounding box center [530, 366] width 1060 height 732
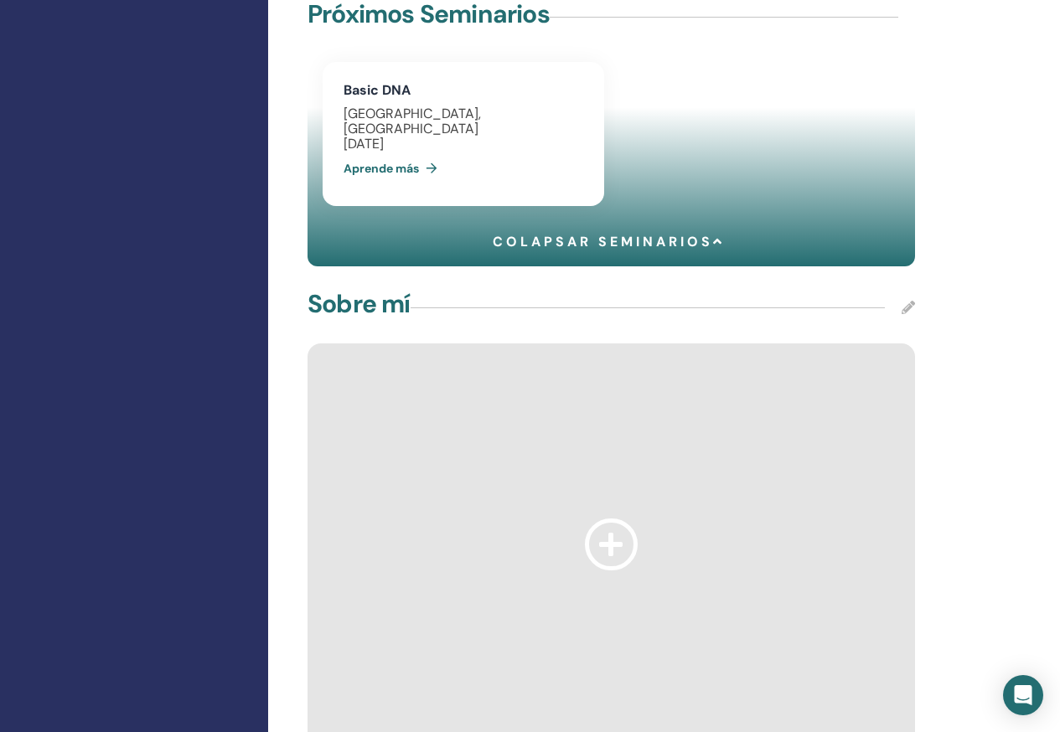
scroll to position [838, 0]
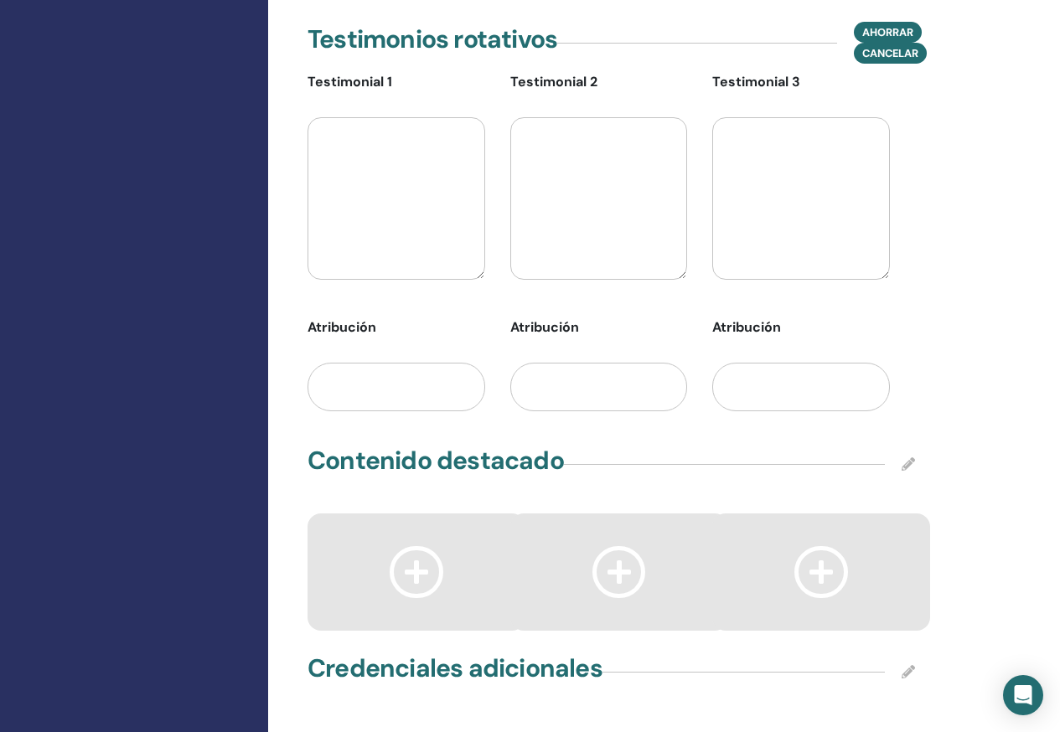
scroll to position [1843, 0]
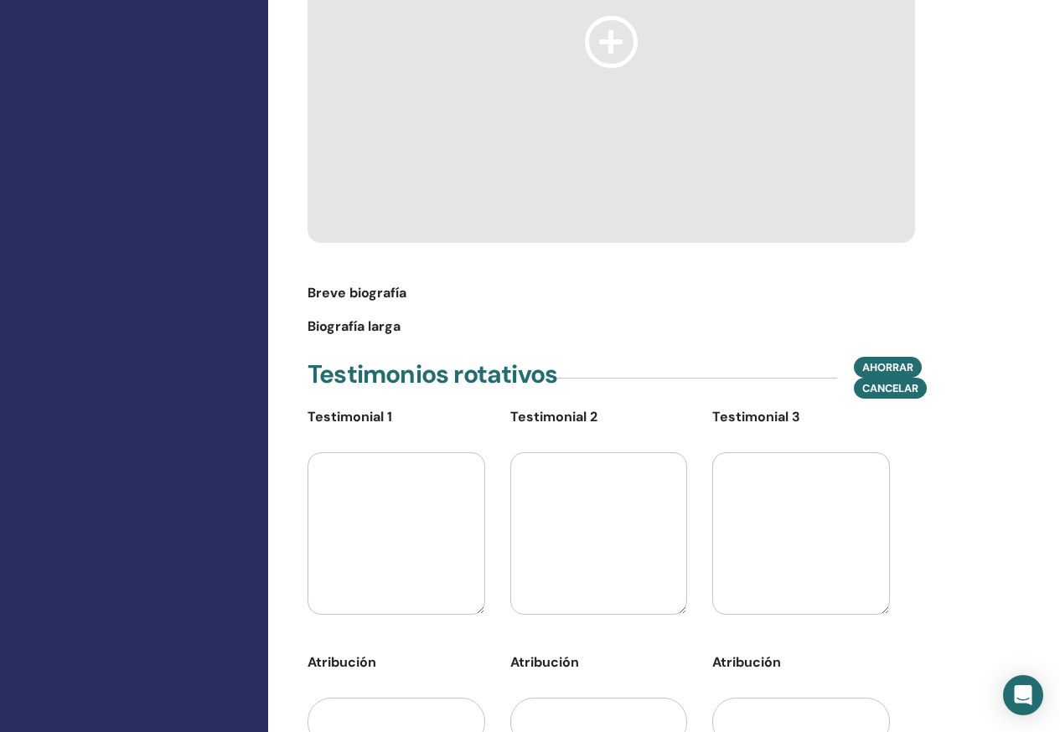
click at [1046, 483] on div "Perfil : Privado Público Mi plan de perfil : Instructor Business Ver mi perfil …" at bounding box center [665, 55] width 795 height 3688
click at [1034, 290] on div "Perfil : Privado Público Mi plan de perfil : Instructor Business Ver mi perfil …" at bounding box center [665, 55] width 795 height 3688
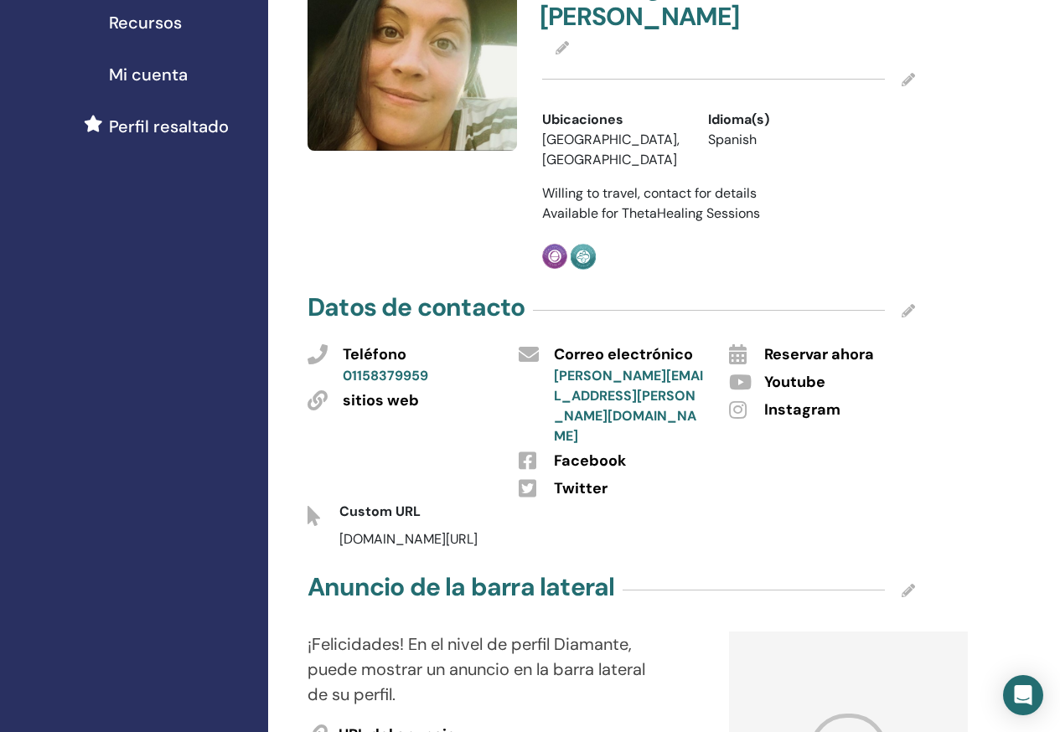
scroll to position [84, 0]
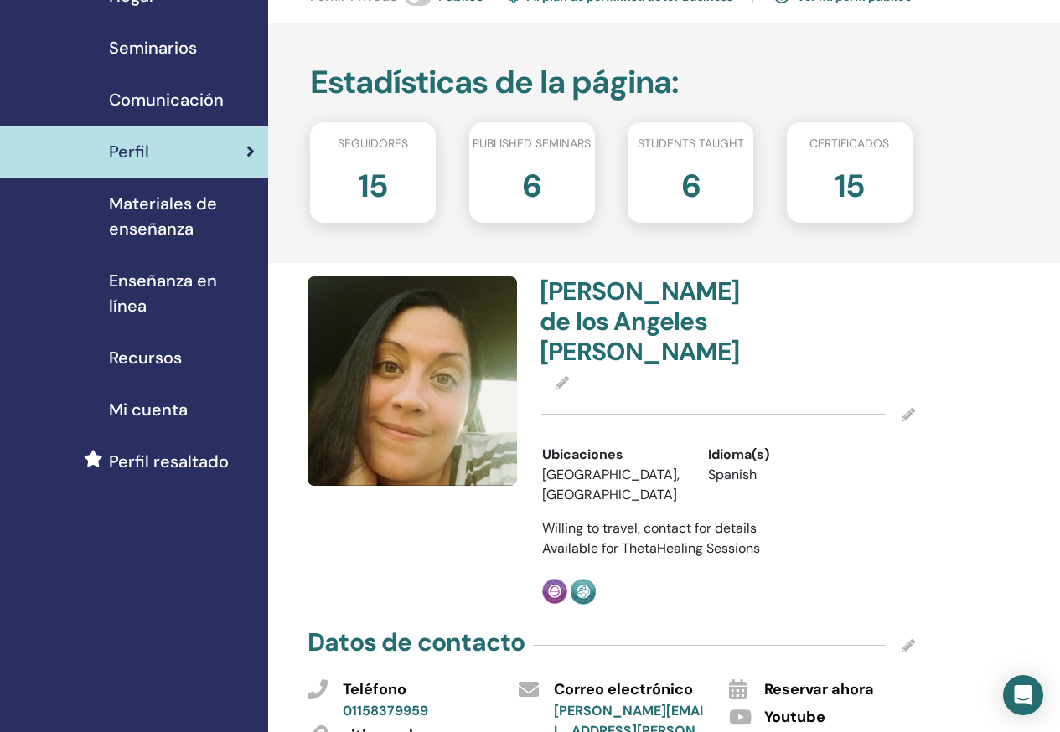
click at [152, 459] on span "Perfil resaltado" at bounding box center [169, 461] width 120 height 25
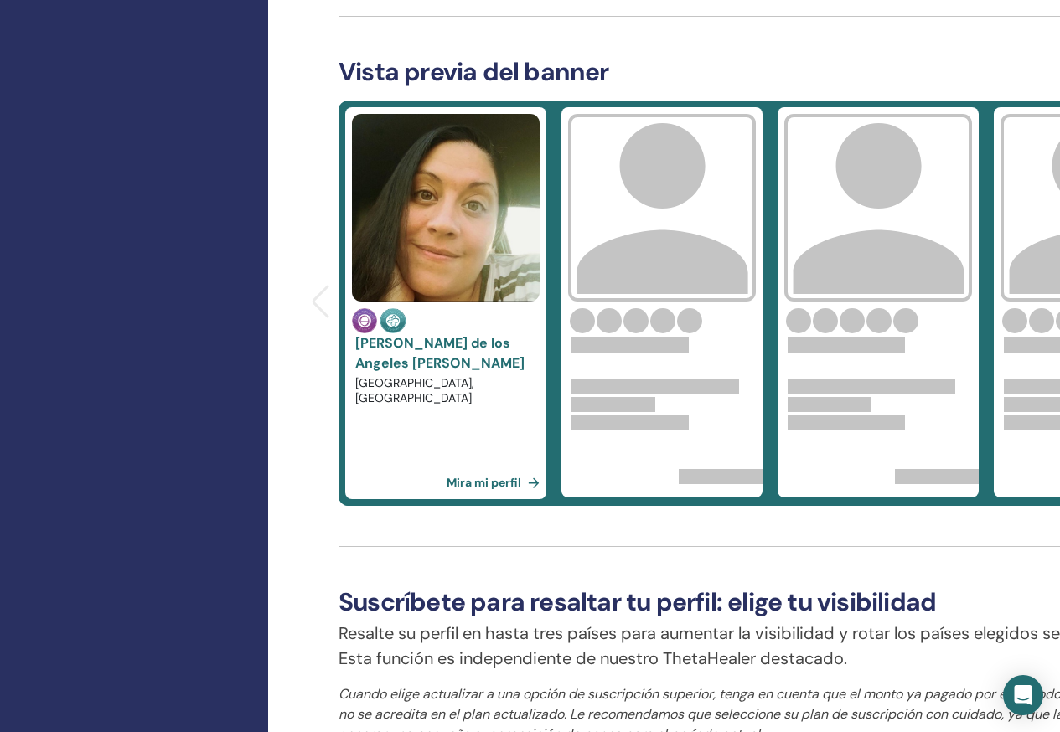
scroll to position [503, 0]
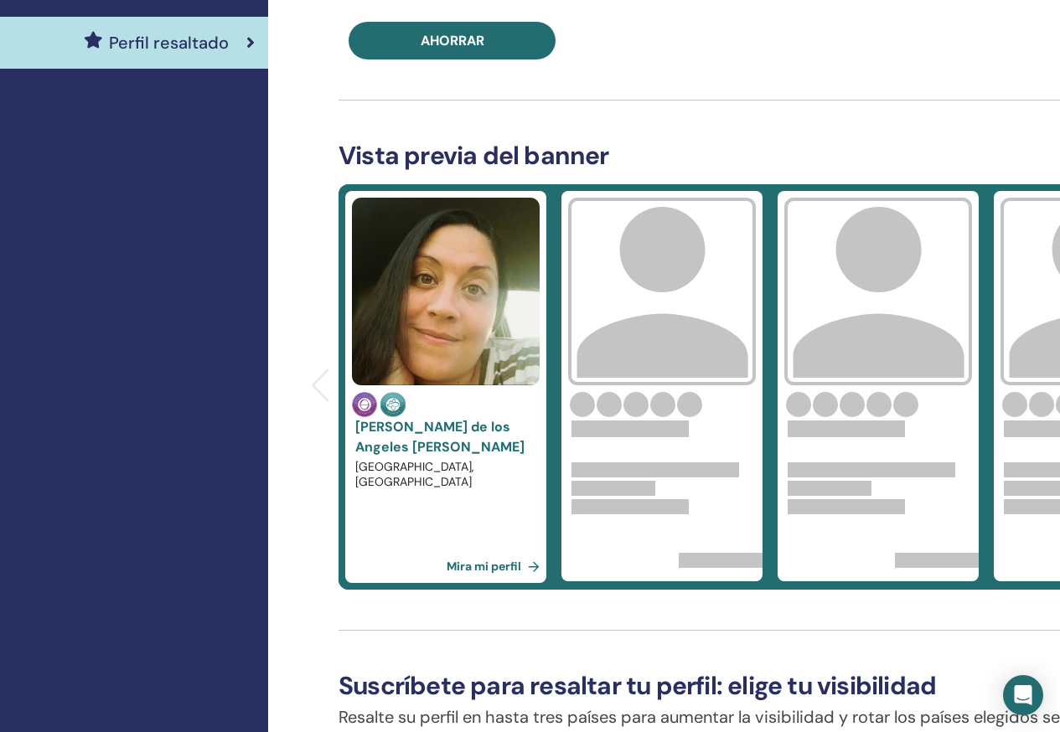
click at [471, 576] on link "Mira mi perfil" at bounding box center [496, 567] width 100 height 34
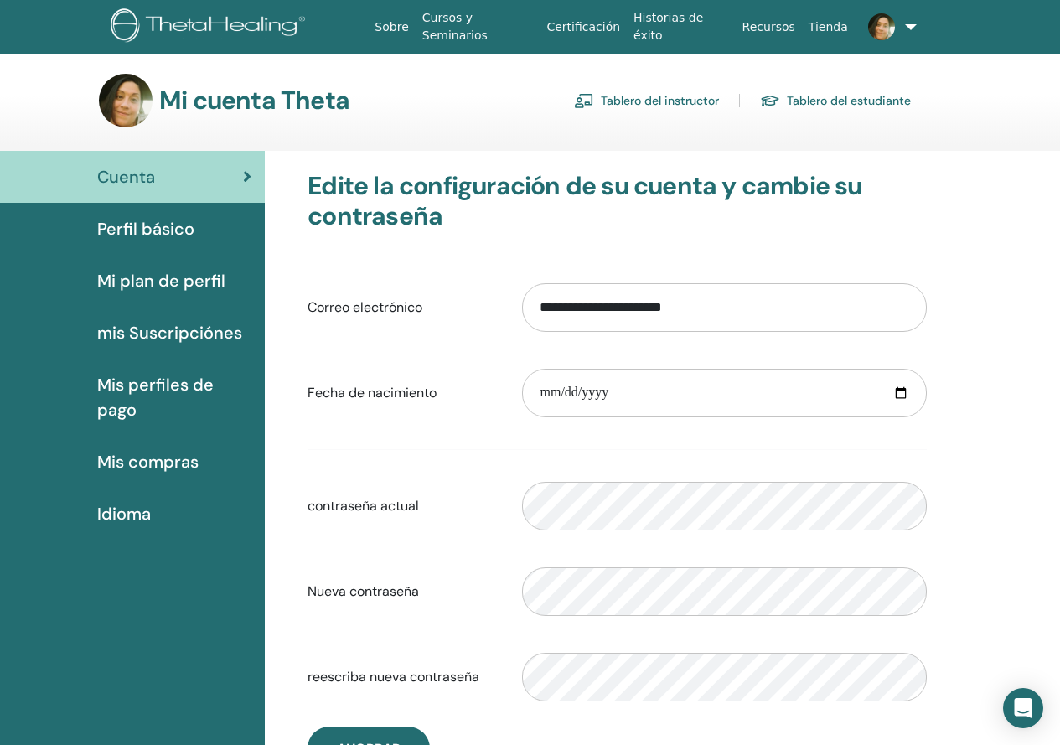
click at [183, 309] on link "mis Suscripciónes" at bounding box center [132, 333] width 265 height 52
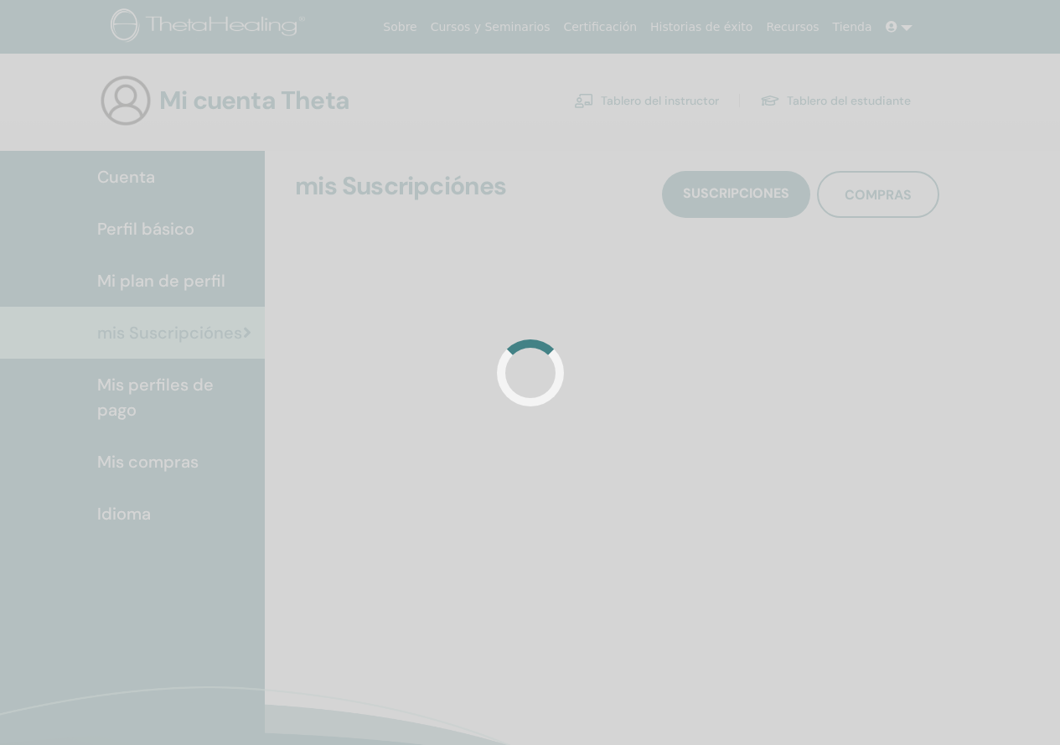
click at [182, 288] on div "Cuenta Perfil básico Mi plan de perfil mis Suscripciónes Mis perfiles de pago M…" at bounding box center [530, 502] width 1060 height 703
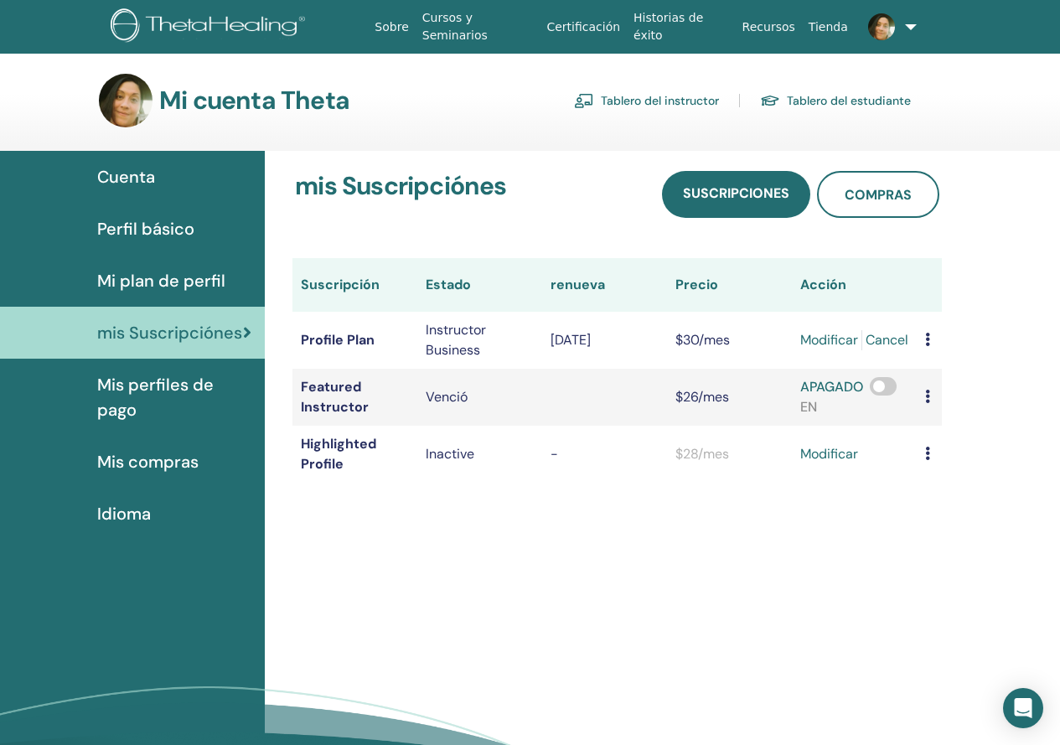
click at [182, 281] on span "Mi plan de perfil" at bounding box center [161, 280] width 128 height 25
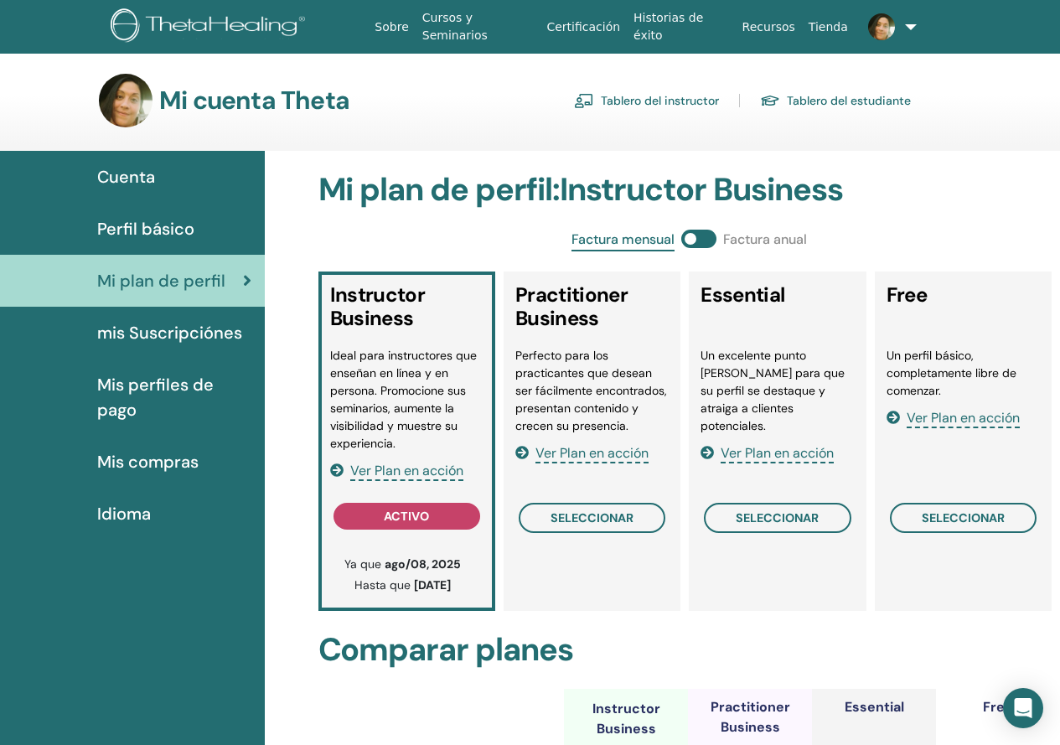
click at [193, 342] on span "mis Suscripciónes" at bounding box center [169, 332] width 145 height 25
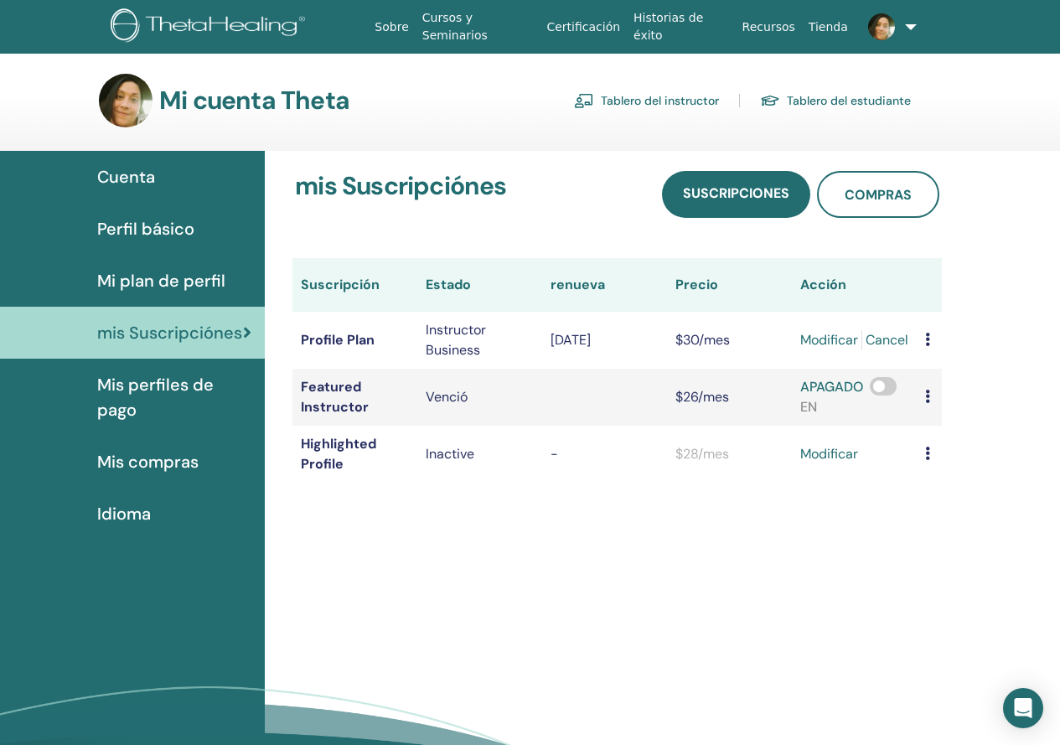
click at [196, 386] on span "Mis perfiles de pago" at bounding box center [174, 397] width 154 height 50
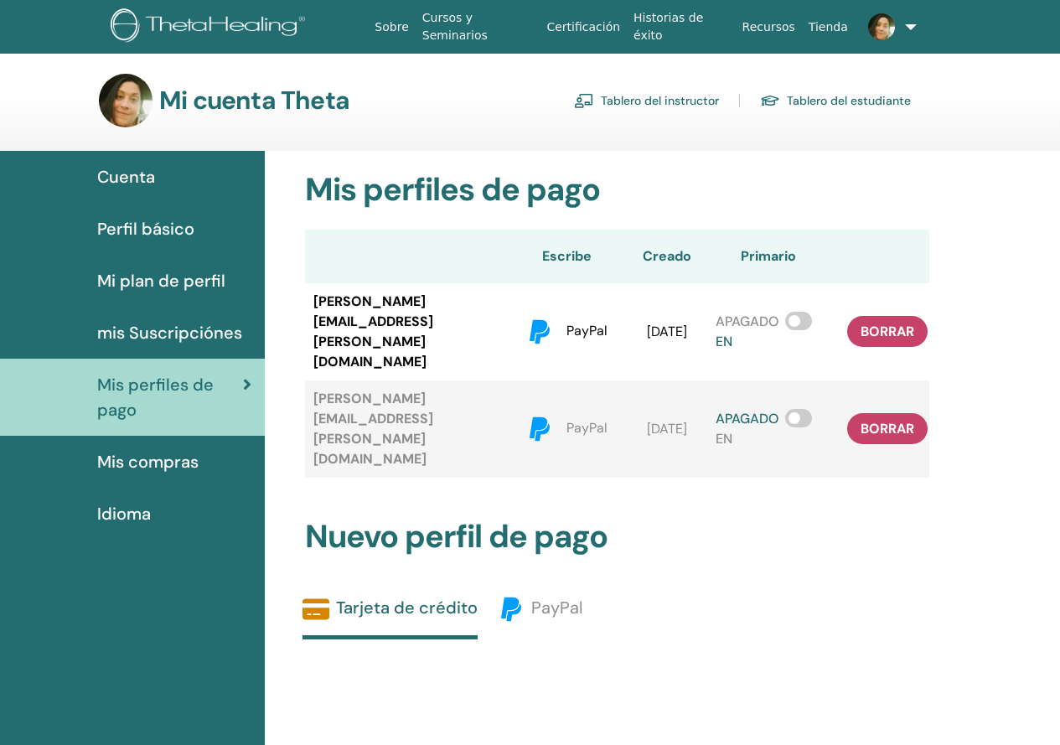
click at [157, 178] on div "Cuenta" at bounding box center [132, 176] width 238 height 25
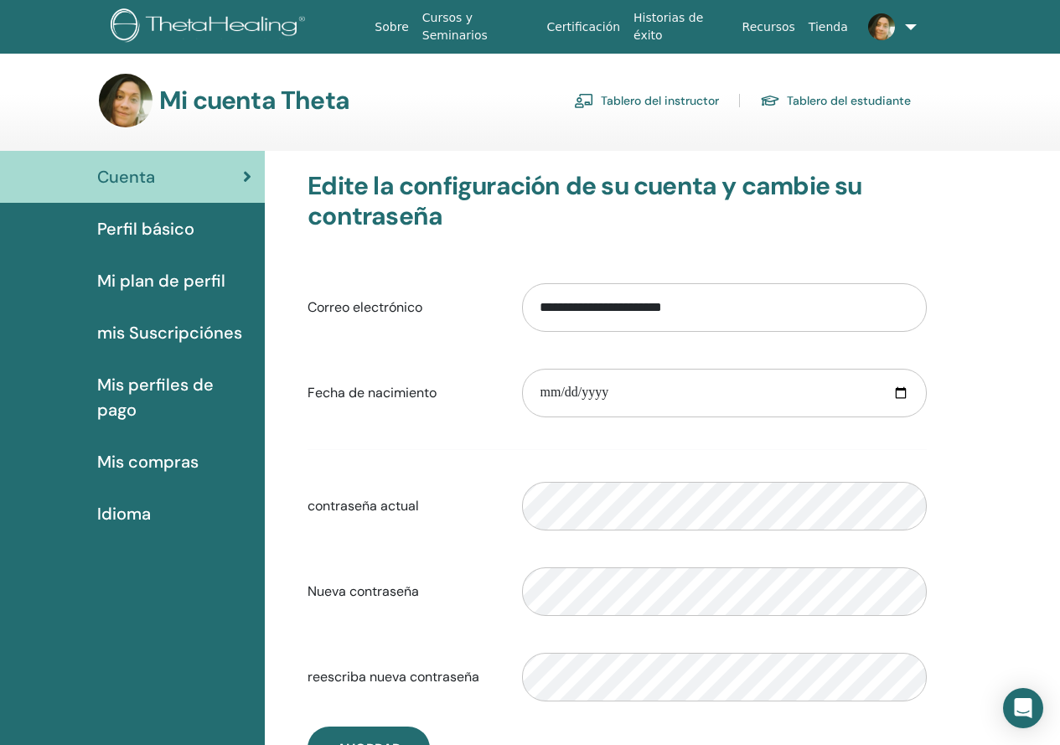
click at [651, 101] on link "Tablero del instructor" at bounding box center [646, 100] width 145 height 27
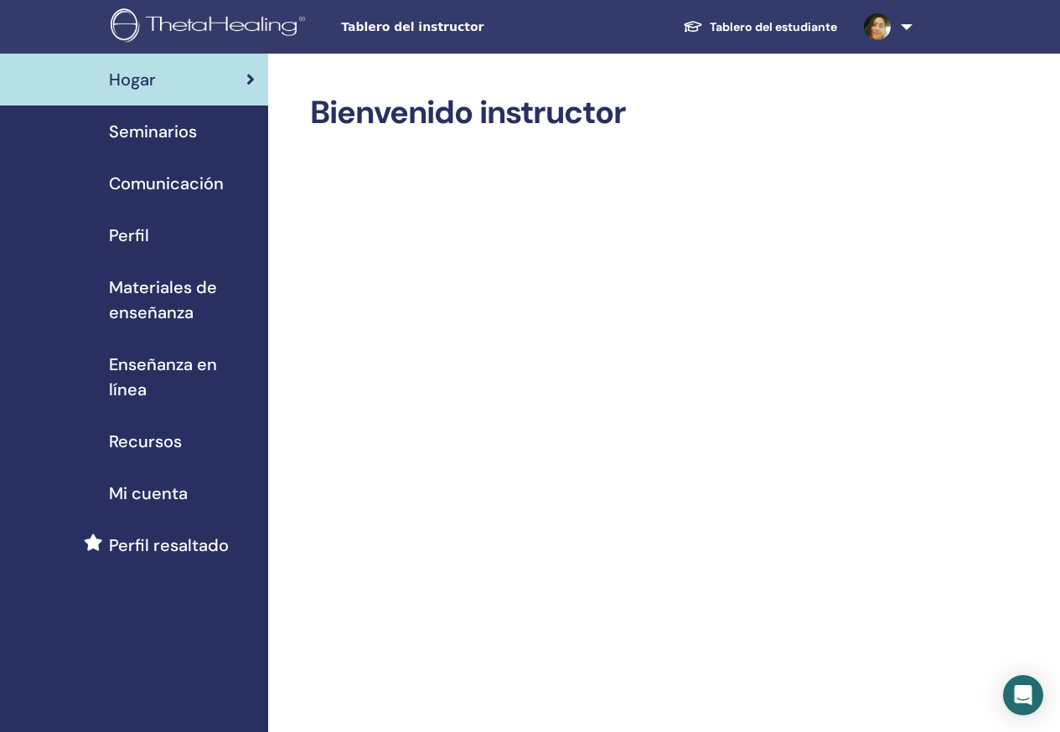
click at [203, 172] on span "Comunicación" at bounding box center [166, 183] width 115 height 25
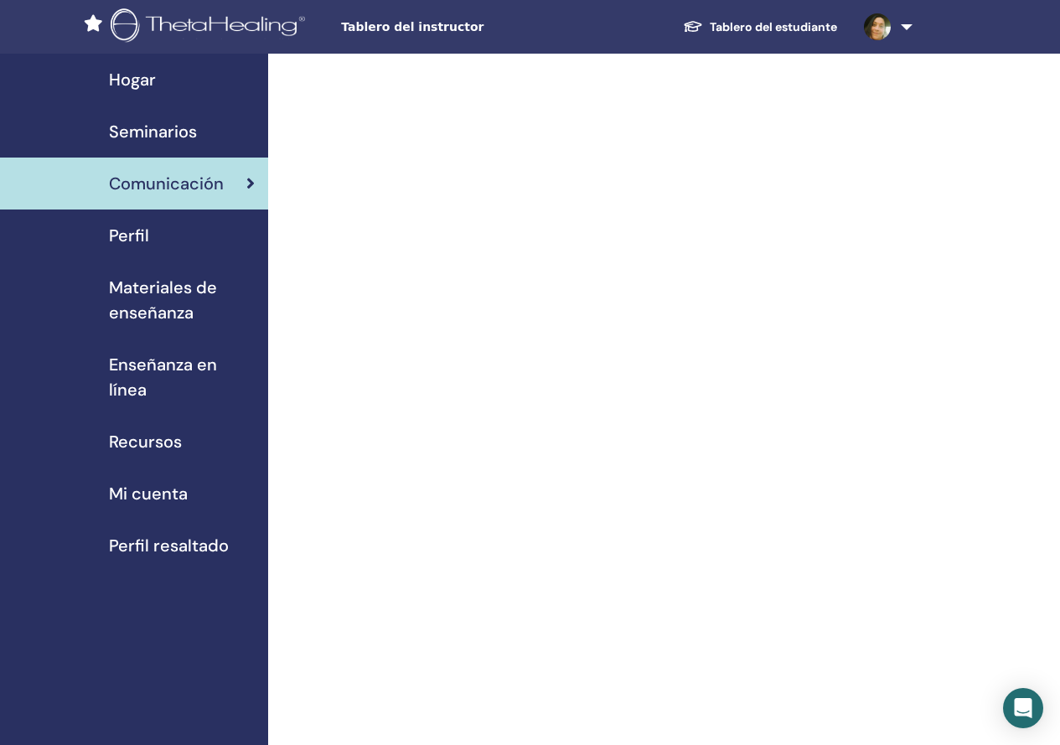
click at [157, 486] on span "Mi cuenta" at bounding box center [148, 493] width 79 height 25
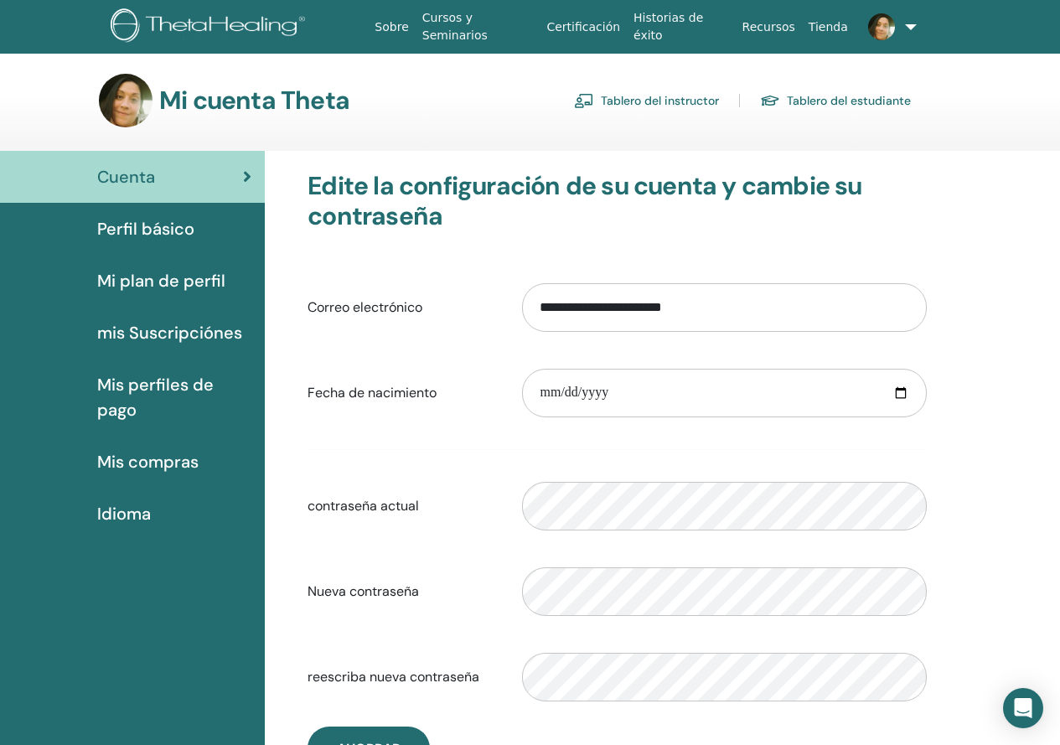
click at [610, 95] on link "Tablero del instructor" at bounding box center [646, 100] width 145 height 27
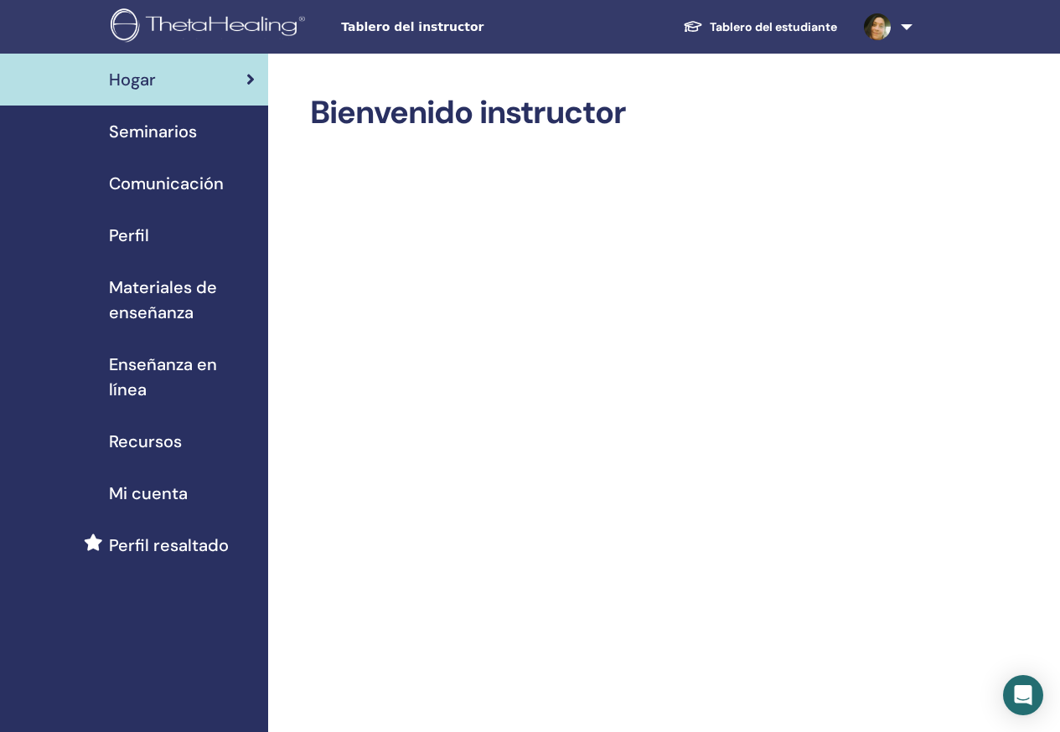
click at [111, 225] on span "Perfil" at bounding box center [129, 235] width 40 height 25
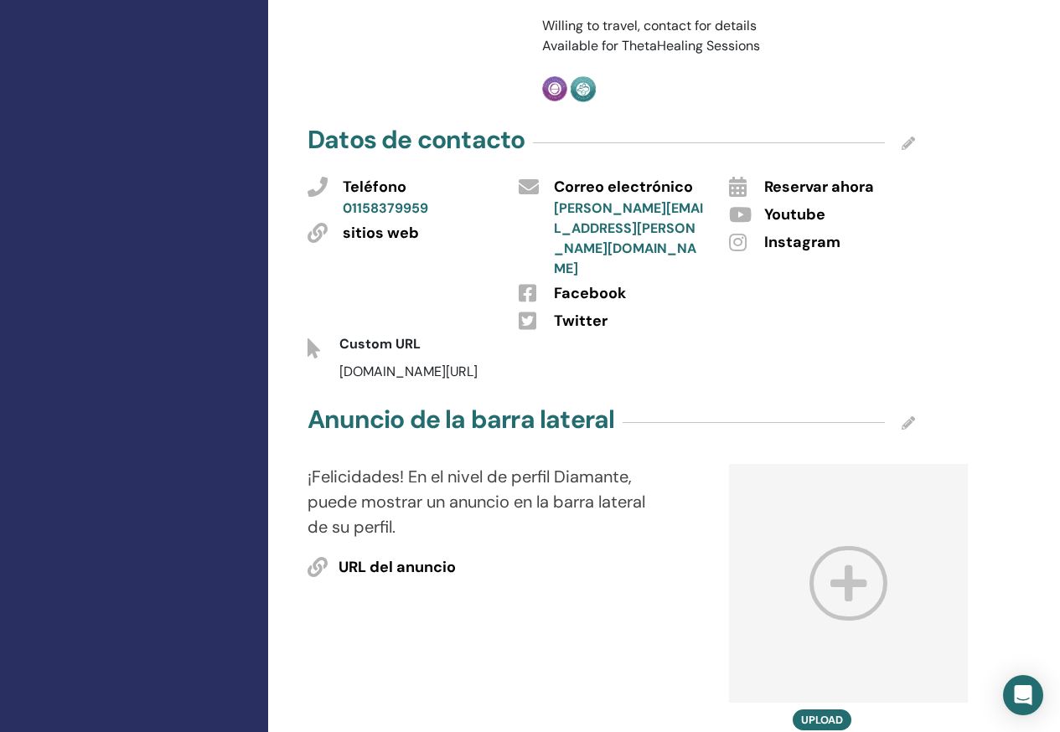
scroll to position [1089, 0]
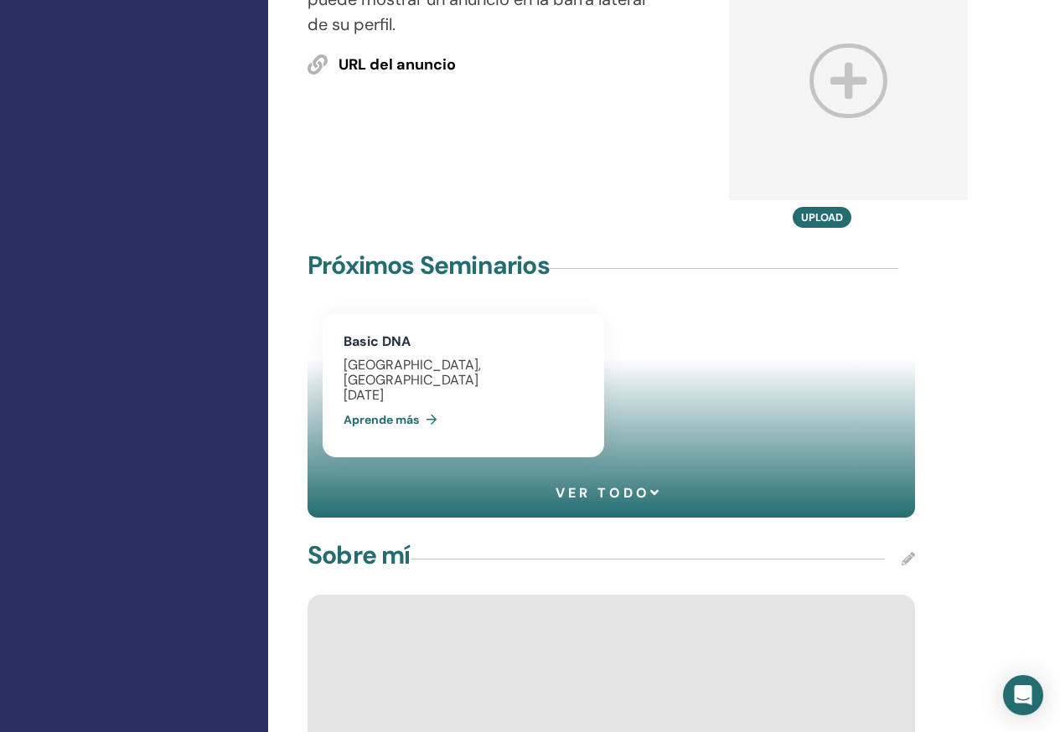
drag, startPoint x: 472, startPoint y: 221, endPoint x: 800, endPoint y: 178, distance: 330.3
drag, startPoint x: 510, startPoint y: 372, endPoint x: 442, endPoint y: 173, distance: 210.6
drag, startPoint x: 442, startPoint y: 173, endPoint x: 401, endPoint y: 197, distance: 47.7
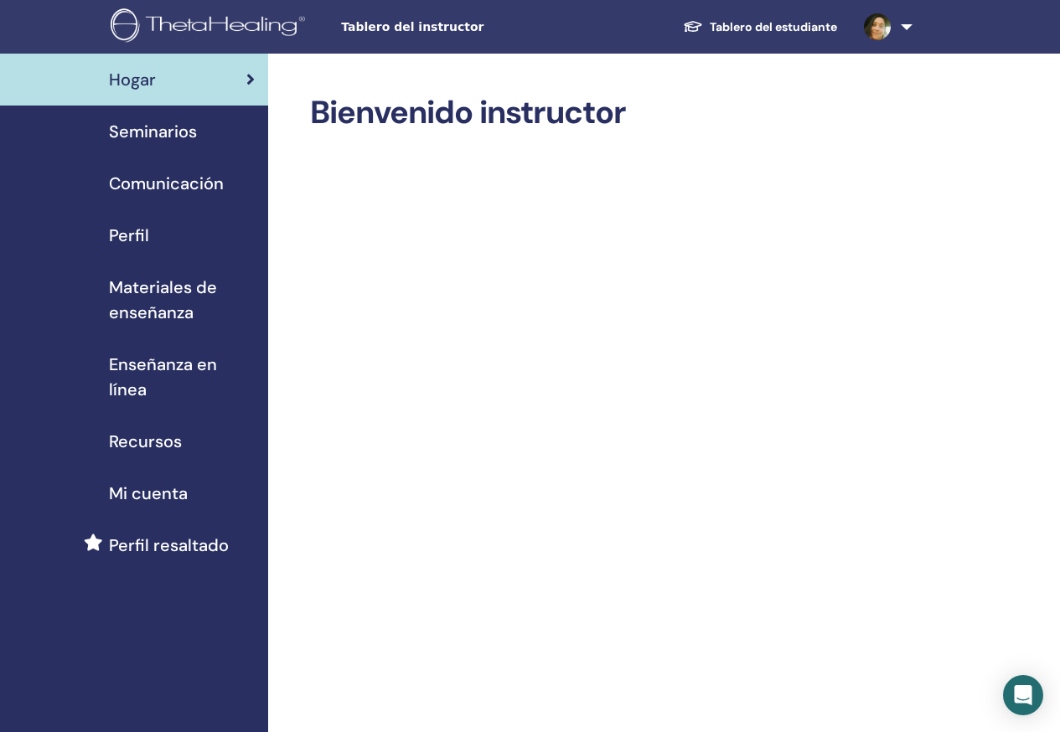
click at [169, 231] on div "Perfil" at bounding box center [133, 235] width 241 height 25
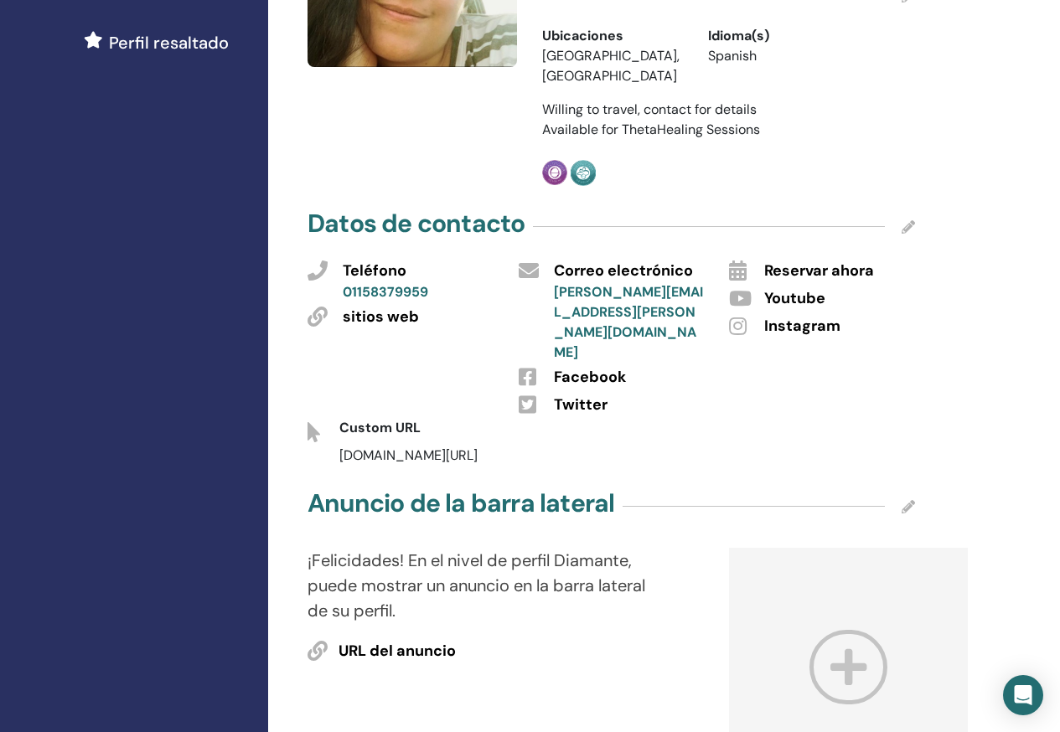
scroll to position [921, 0]
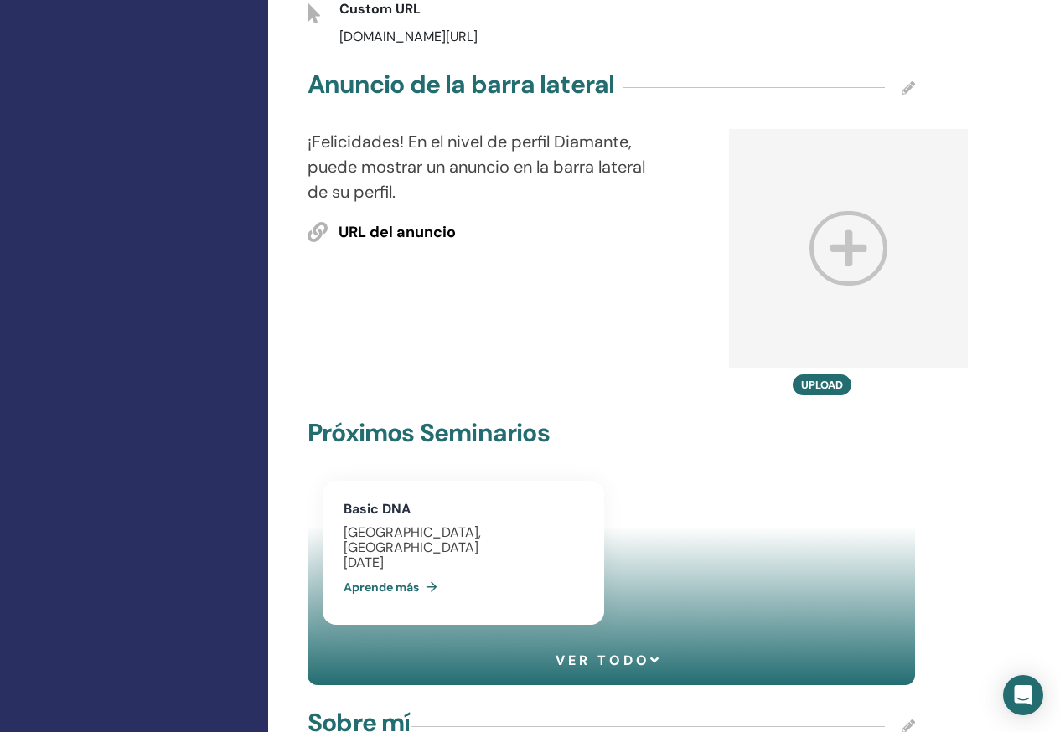
drag, startPoint x: 365, startPoint y: 379, endPoint x: 353, endPoint y: 488, distance: 108.8
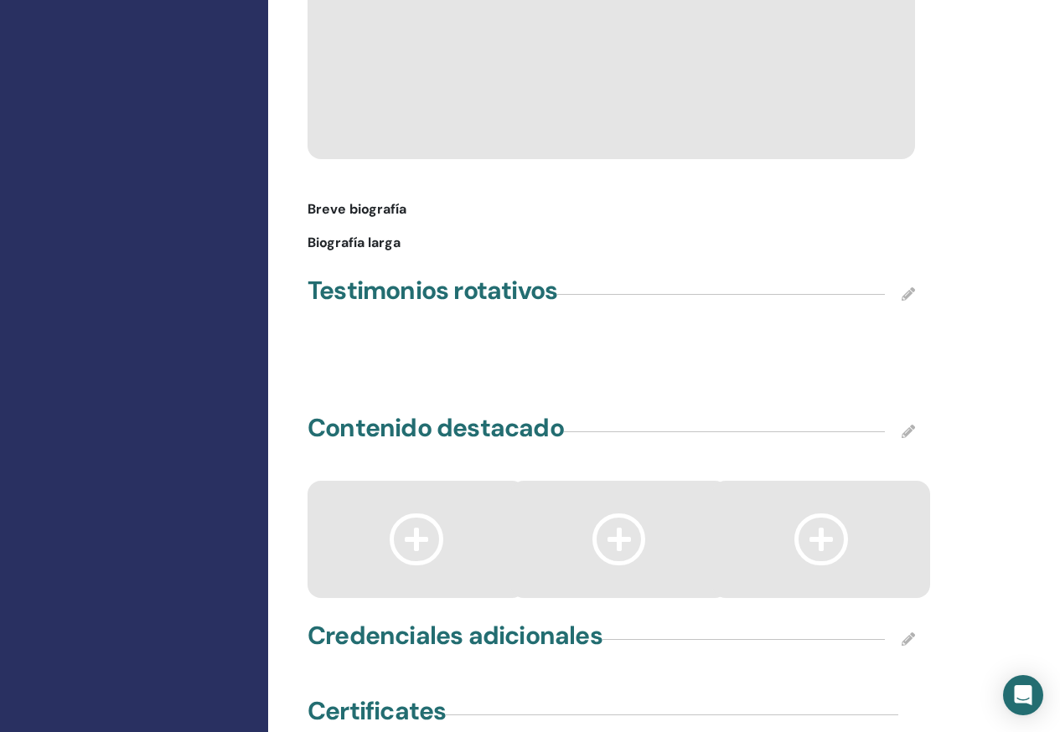
click at [910, 632] on icon at bounding box center [907, 638] width 13 height 13
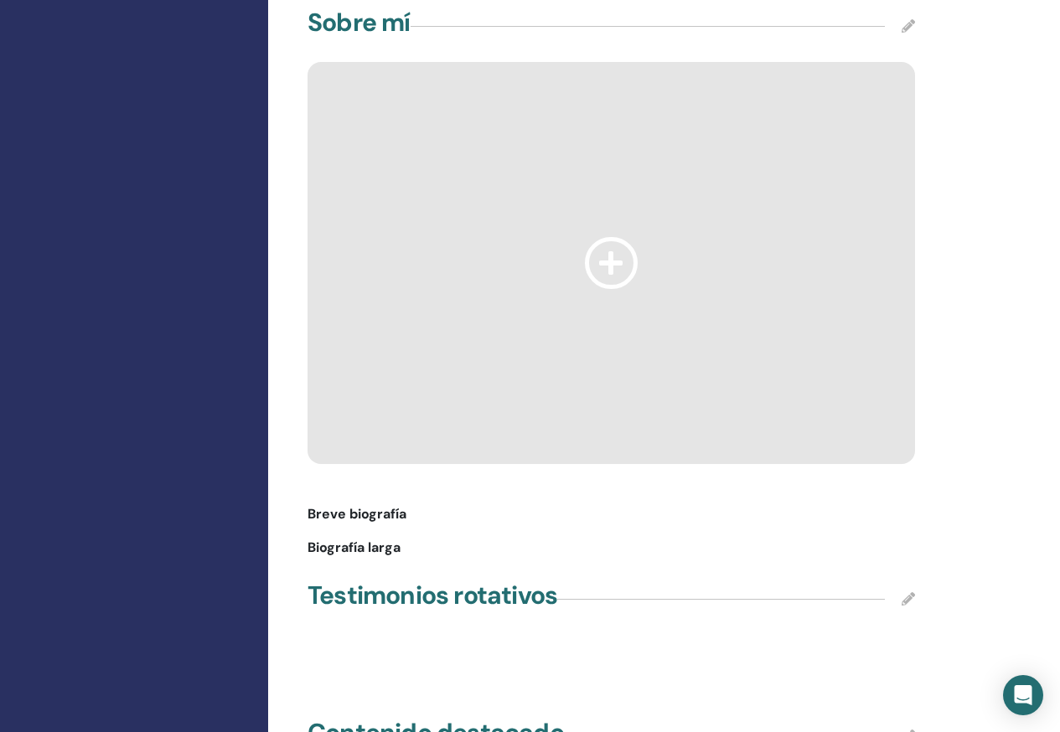
scroll to position [1370, 0]
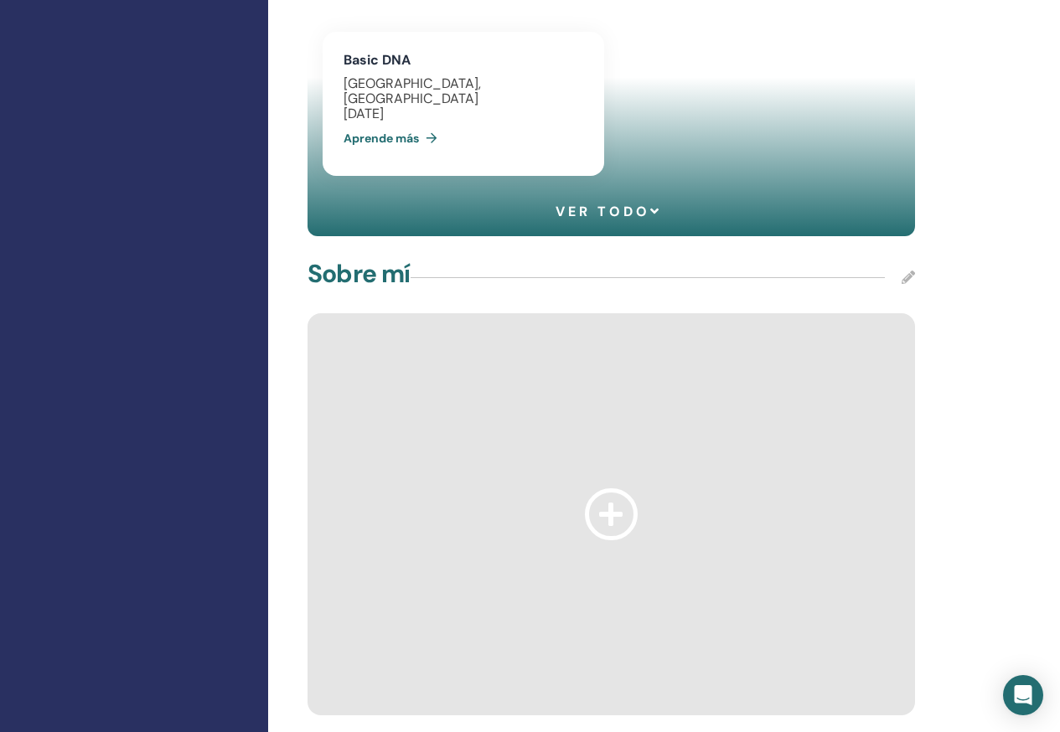
click at [994, 523] on div "Perfil : Privado Público Mi plan de perfil : Instructor Business Ver mi perfil …" at bounding box center [665, 491] width 795 height 3617
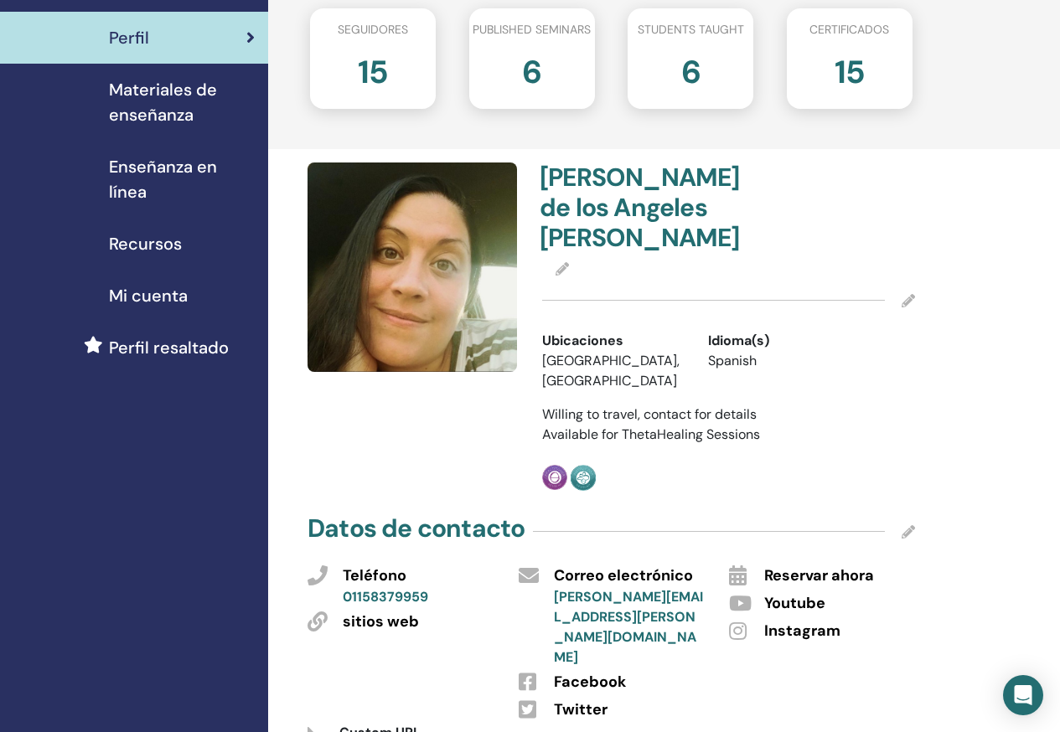
scroll to position [0, 0]
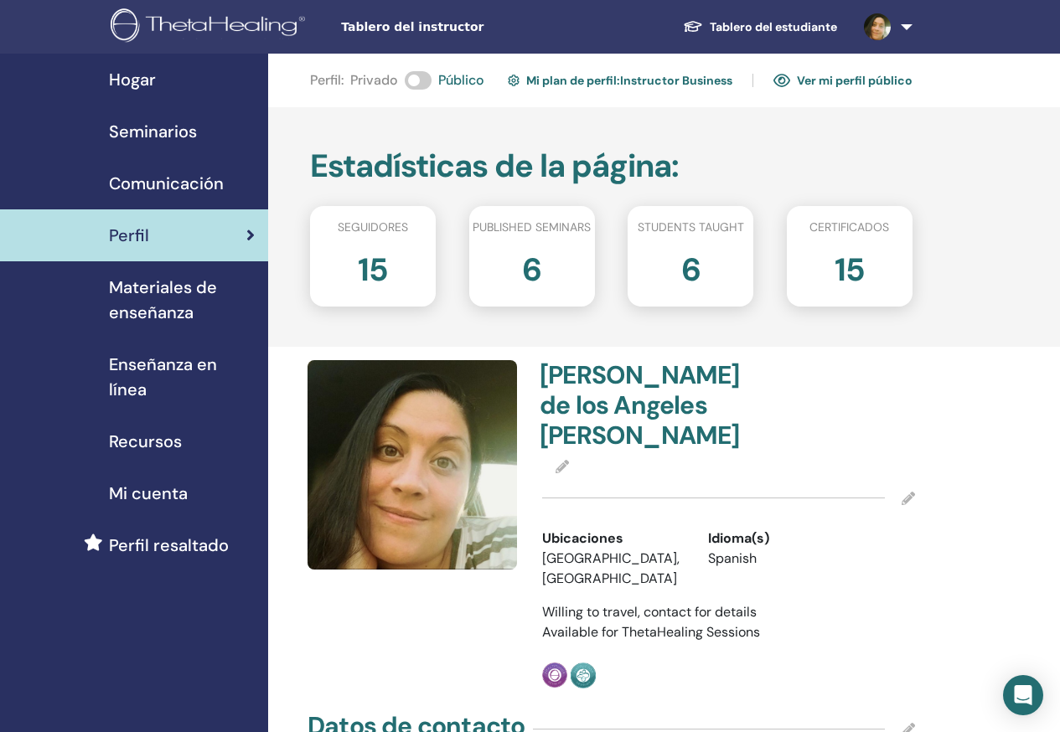
click at [380, 236] on div "Seguidores" at bounding box center [372, 231] width 151 height 24
click at [364, 256] on h2 "15" at bounding box center [373, 266] width 30 height 47
click at [936, 281] on div "Estadísticas de la página : Seguidores 15 Published seminars 6 Students taught …" at bounding box center [665, 227] width 795 height 240
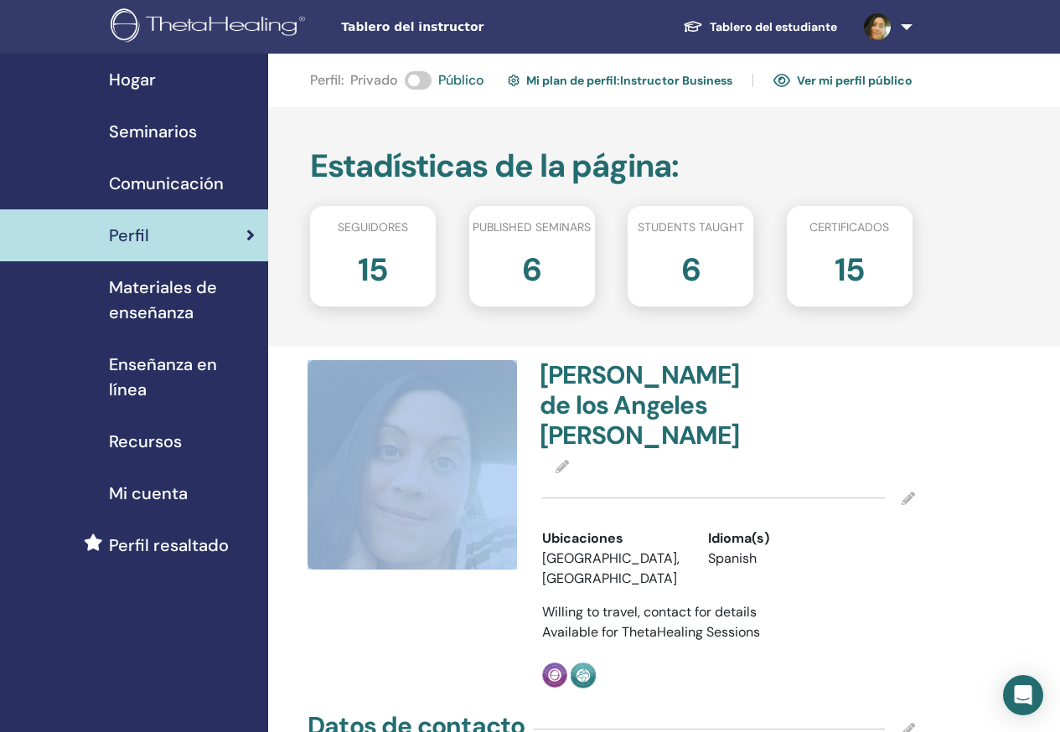
drag, startPoint x: 937, startPoint y: 281, endPoint x: 739, endPoint y: 274, distance: 197.8
click at [925, 281] on div "Estadísticas de la página : Seguidores 15 Published seminars 6 Students taught …" at bounding box center [665, 227] width 795 height 240
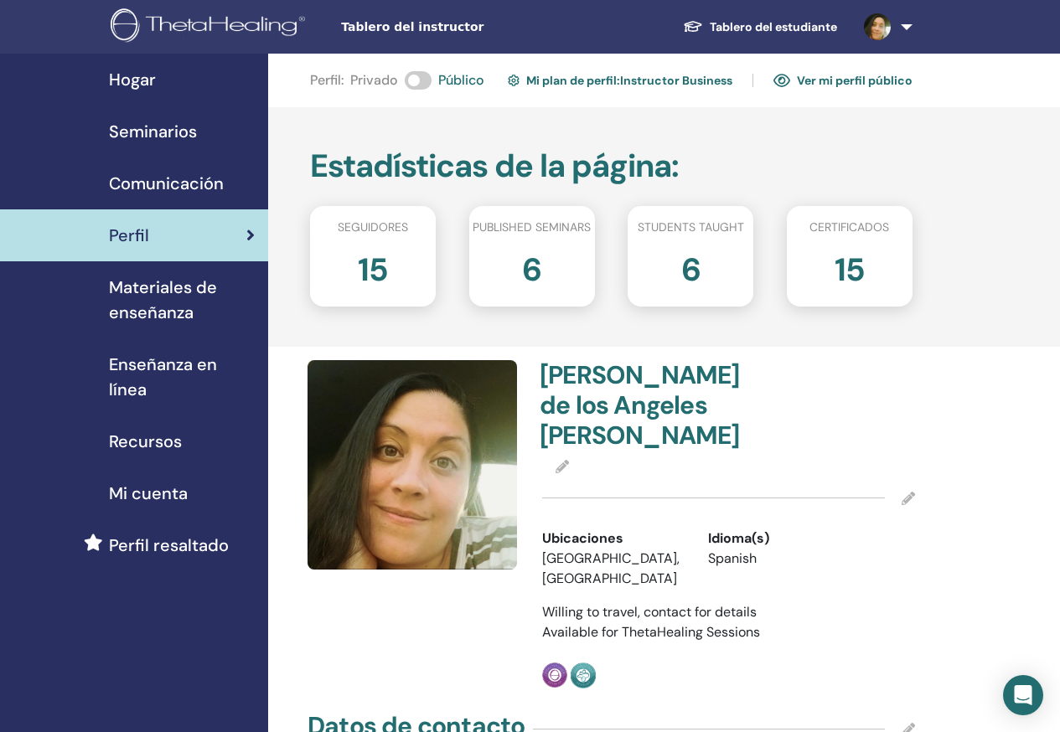
click at [377, 232] on span "Seguidores" at bounding box center [373, 228] width 70 height 18
click at [380, 230] on span "Seguidores" at bounding box center [373, 228] width 70 height 18
click at [389, 219] on span "Seguidores" at bounding box center [373, 228] width 70 height 18
click at [387, 256] on h2 "15" at bounding box center [373, 266] width 30 height 47
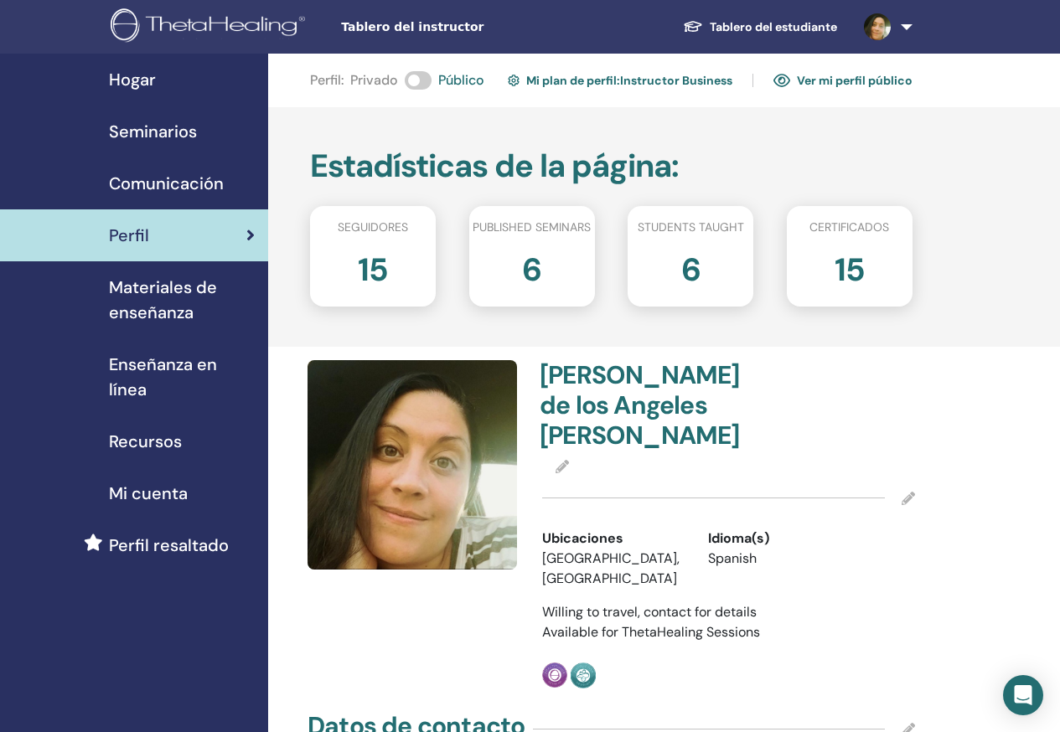
click at [374, 271] on h2 "15" at bounding box center [373, 266] width 30 height 47
click at [142, 121] on span "Seminarios" at bounding box center [153, 131] width 88 height 25
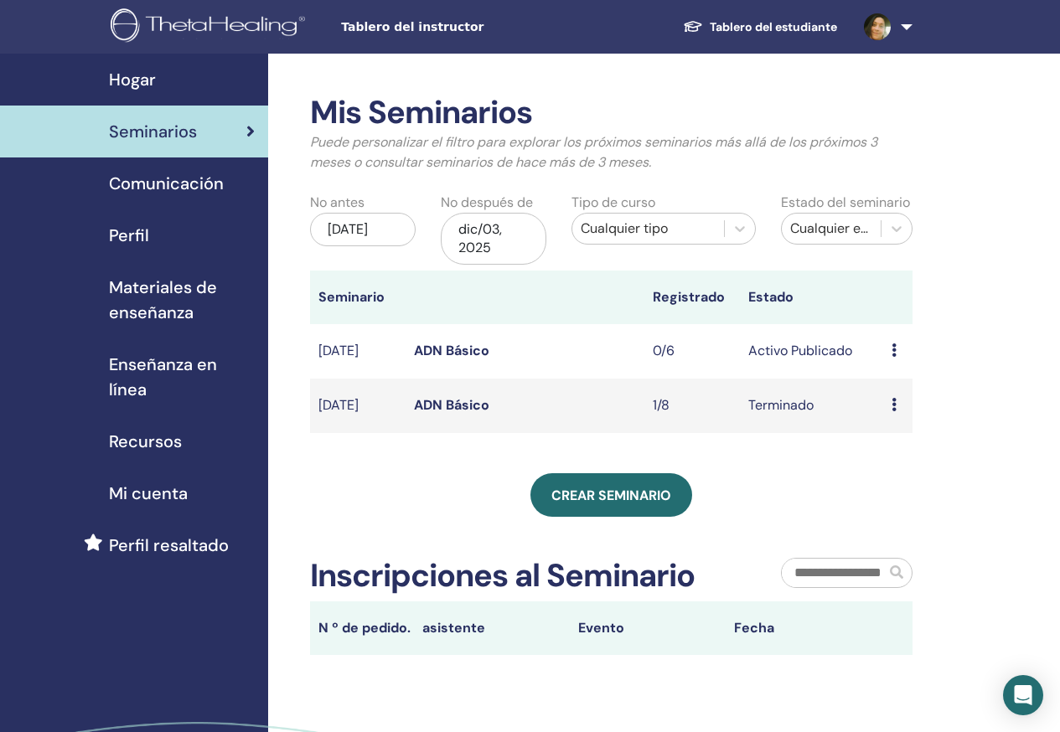
click at [150, 197] on link "Comunicación" at bounding box center [134, 183] width 268 height 52
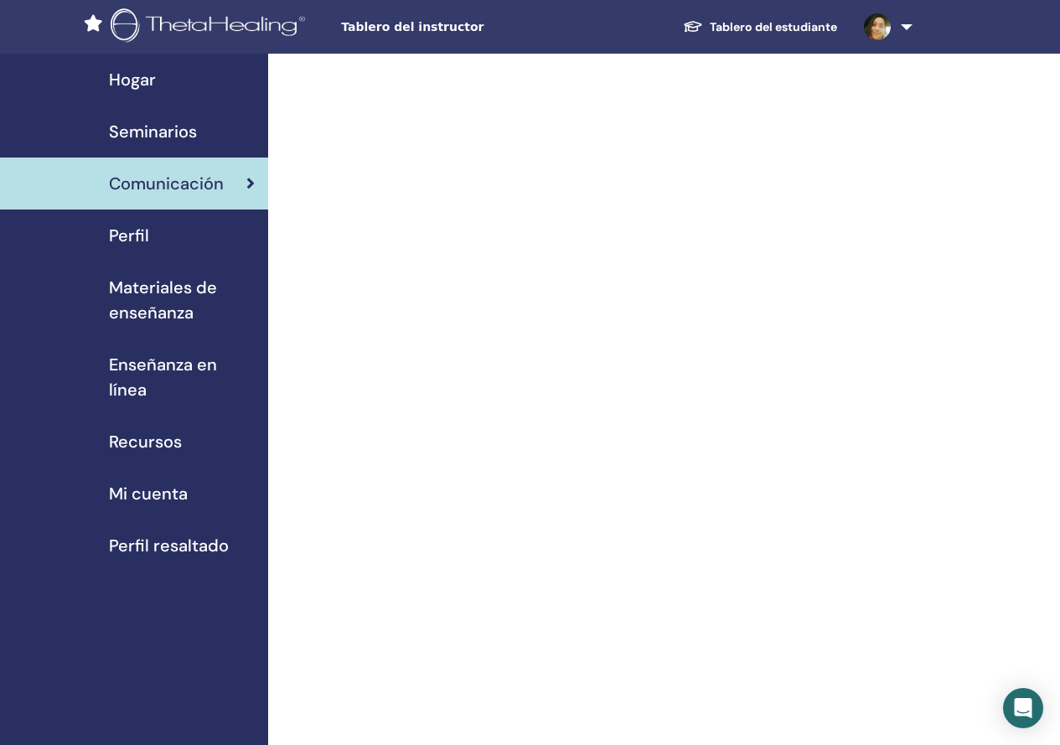
click at [147, 452] on span "Recursos" at bounding box center [145, 441] width 73 height 25
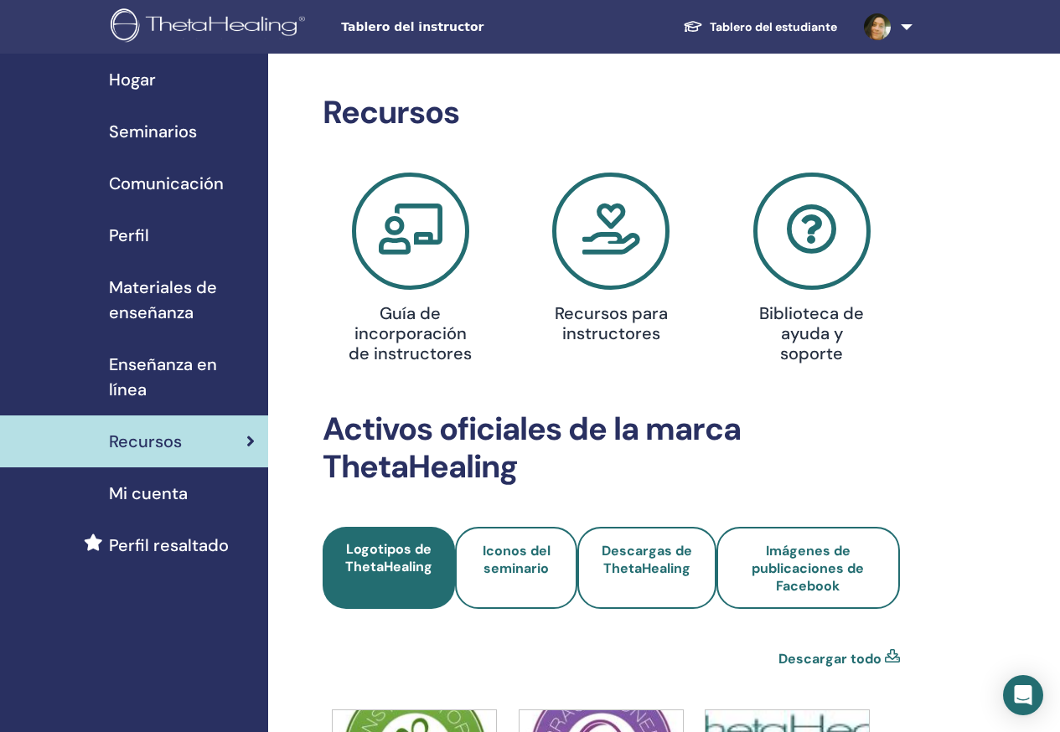
click at [150, 483] on span "Mi cuenta" at bounding box center [148, 493] width 79 height 25
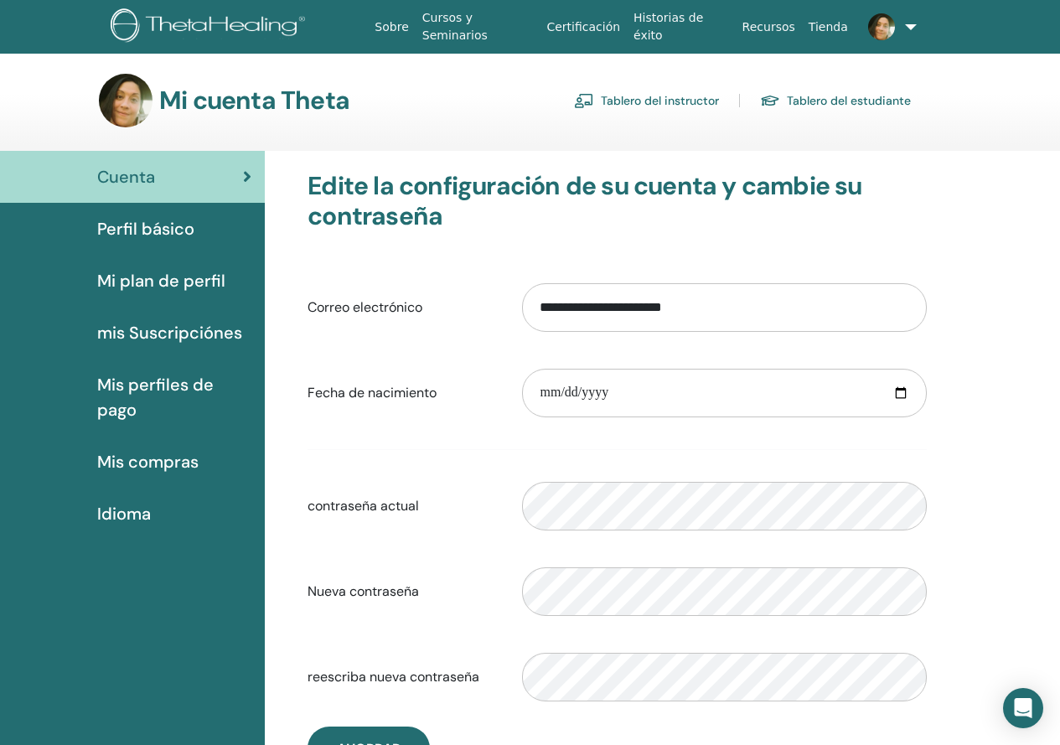
click at [132, 235] on span "Perfil básico" at bounding box center [145, 228] width 97 height 25
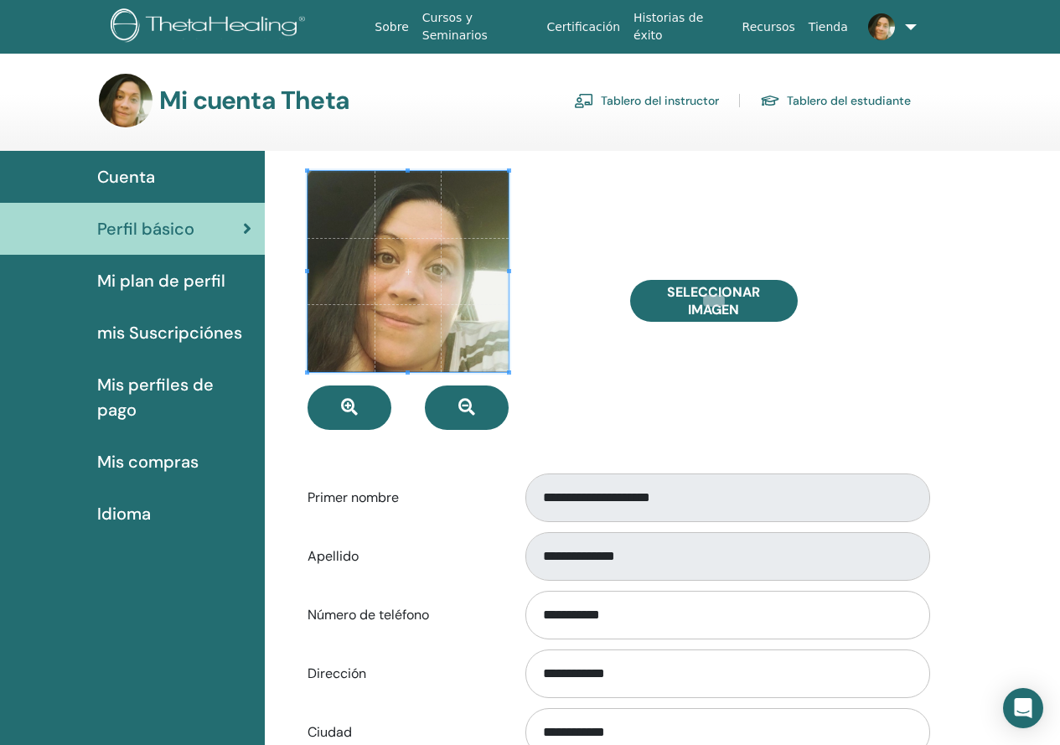
click at [196, 282] on span "Mi plan de perfil" at bounding box center [161, 280] width 128 height 25
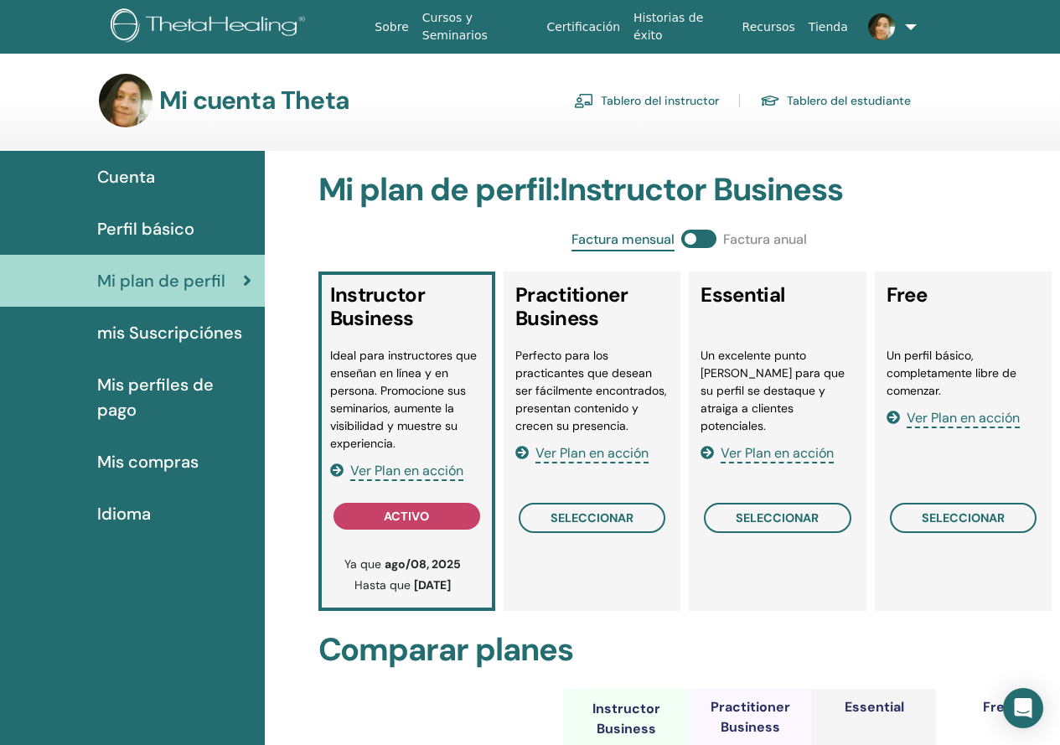
click at [166, 320] on span "mis Suscripciónes" at bounding box center [169, 332] width 145 height 25
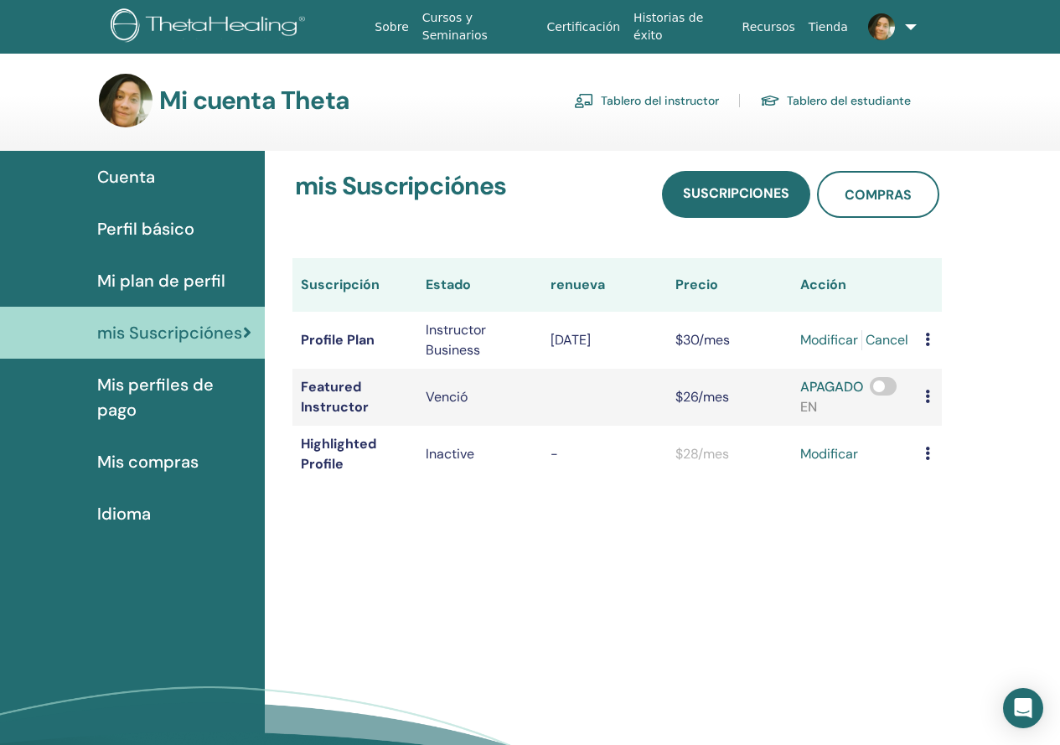
click at [144, 388] on span "Mis perfiles de pago" at bounding box center [174, 397] width 154 height 50
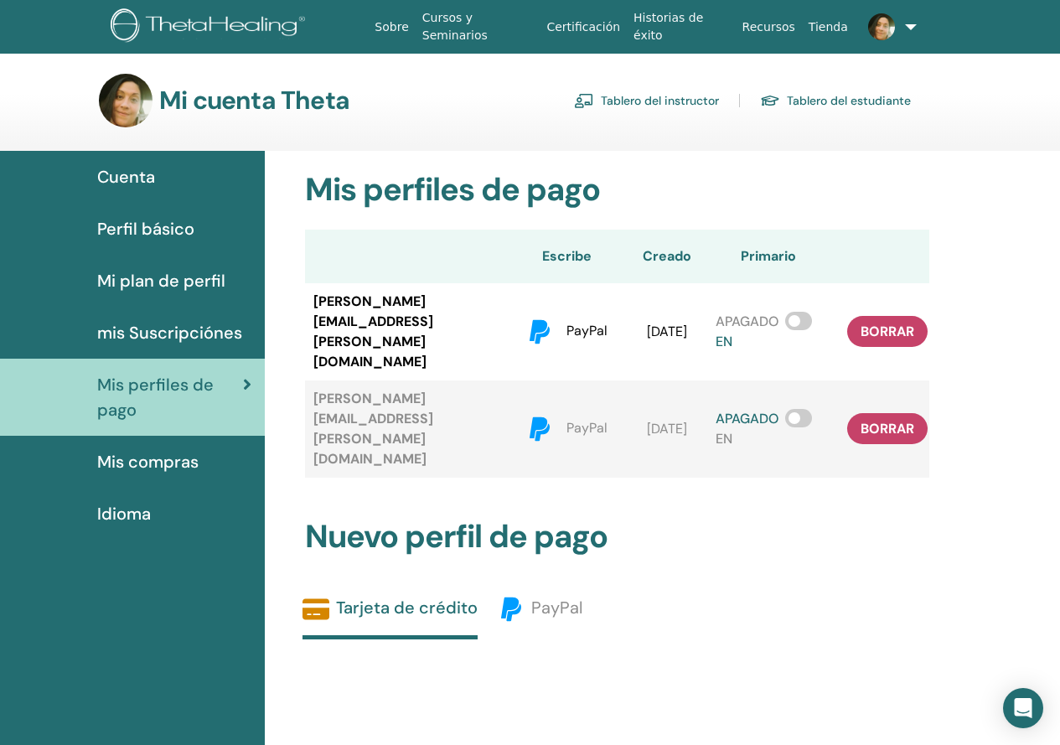
click at [137, 455] on span "Mis compras" at bounding box center [147, 461] width 101 height 25
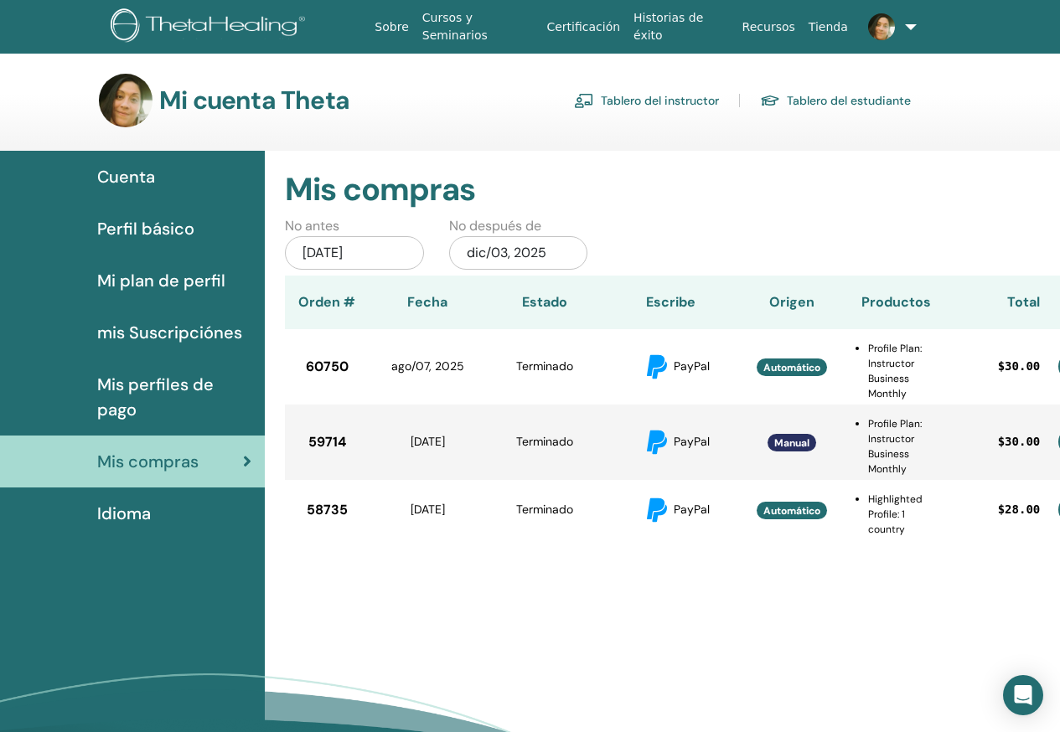
click at [135, 513] on span "Idioma" at bounding box center [124, 513] width 54 height 25
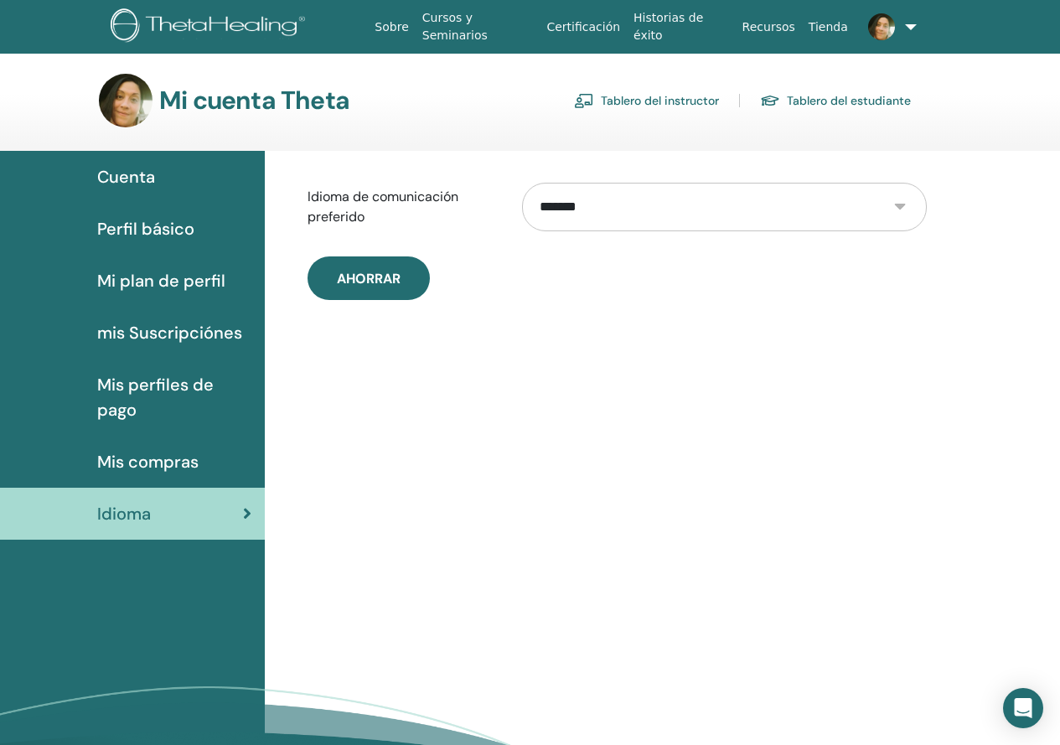
click at [895, 32] on span at bounding box center [881, 25] width 40 height 13
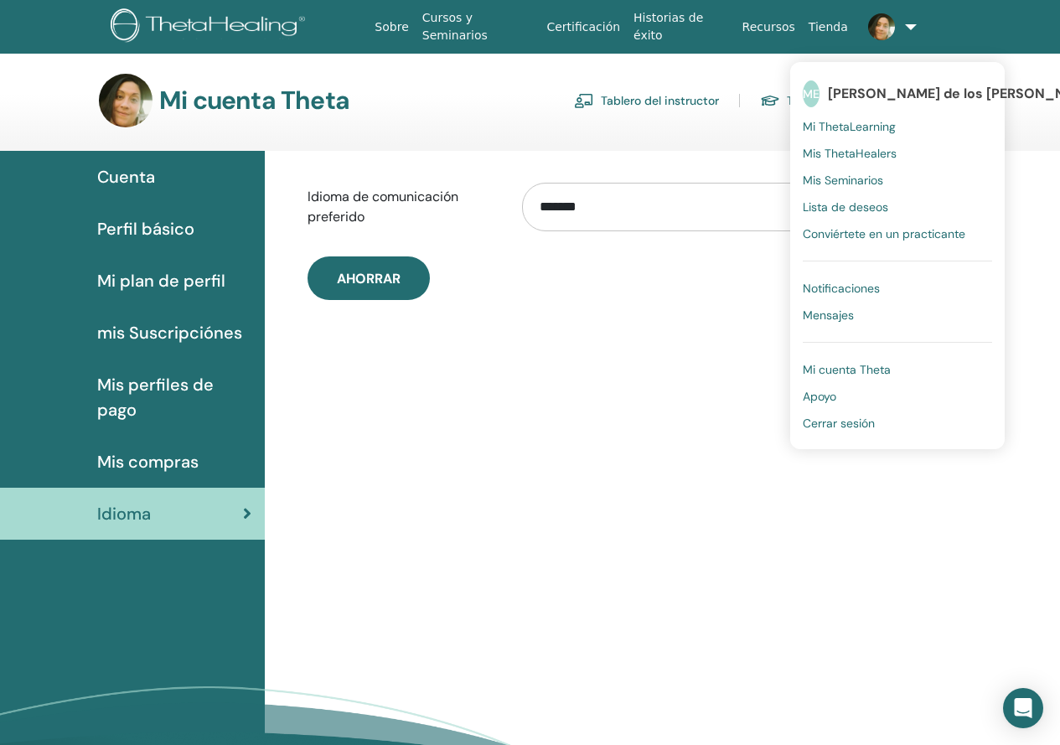
click at [864, 153] on span "Mis ThetaHealers" at bounding box center [850, 153] width 94 height 15
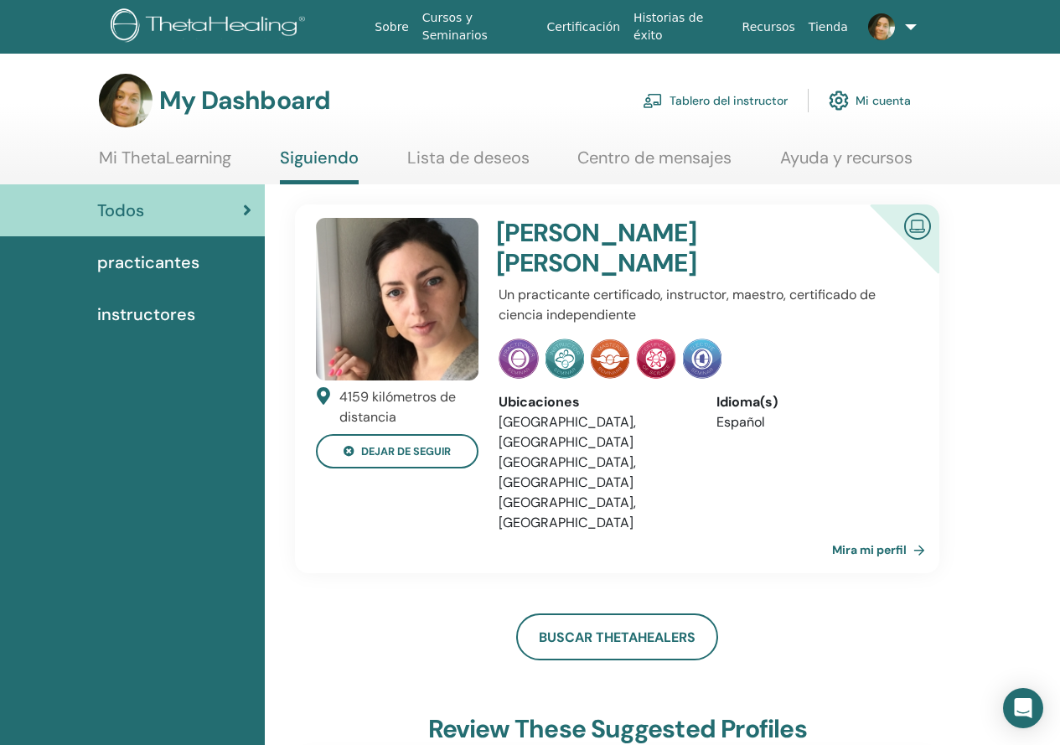
click at [901, 220] on img at bounding box center [917, 225] width 40 height 38
drag, startPoint x: 698, startPoint y: 249, endPoint x: 593, endPoint y: 236, distance: 105.5
click at [695, 249] on div "Cecilia Sanchez" at bounding box center [667, 251] width 362 height 67
click at [581, 234] on h4 "Cecilia Sanchez" at bounding box center [667, 248] width 342 height 60
click at [581, 457] on div "Cecilia Sanchez Un practicante certificado, instructor, maestro, certificado de…" at bounding box center [703, 389] width 430 height 342
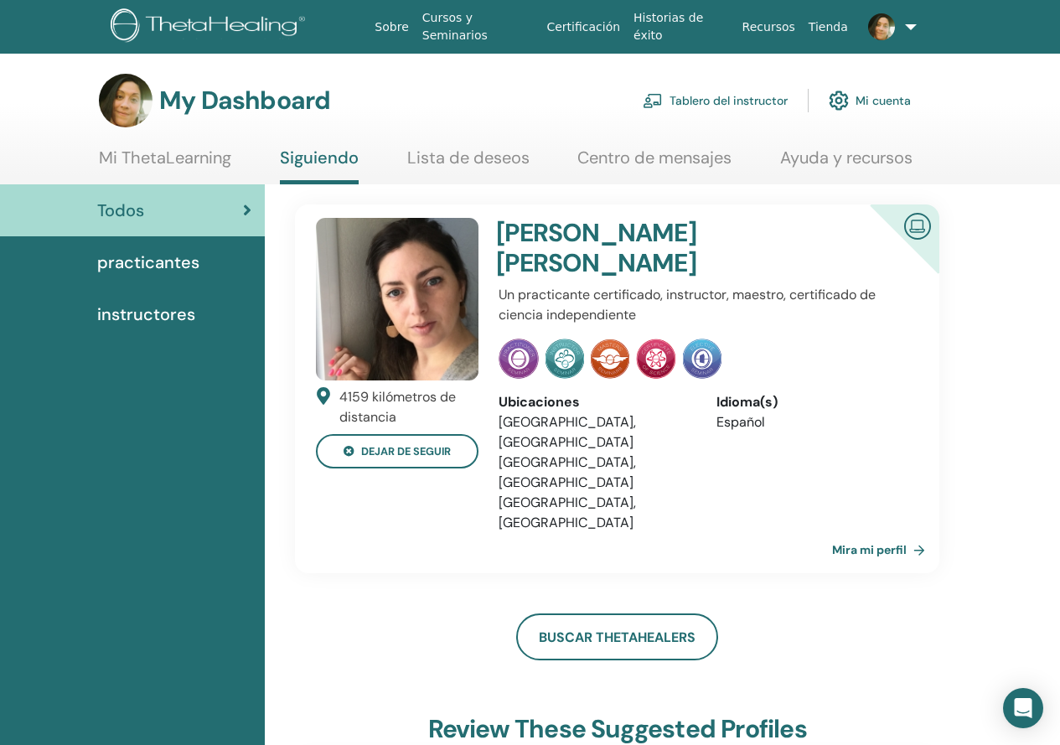
click at [387, 313] on img at bounding box center [397, 299] width 163 height 163
click at [896, 533] on link "Mira mi perfil" at bounding box center [882, 550] width 100 height 34
